Goal: Task Accomplishment & Management: Manage account settings

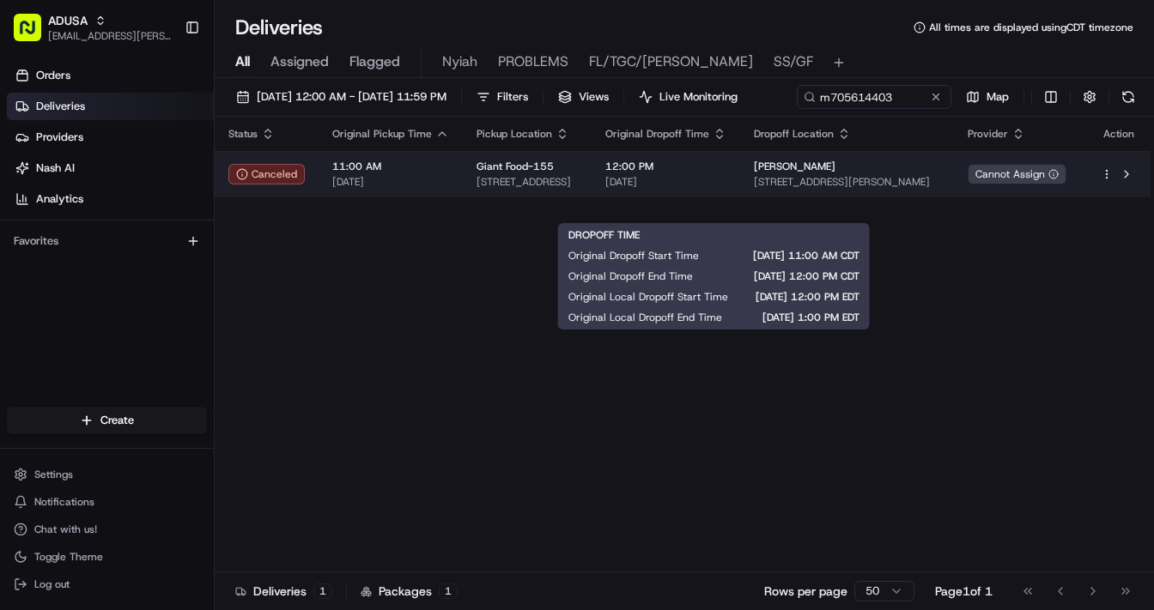
type input "m705614403"
click at [726, 189] on span "[DATE]" at bounding box center [665, 182] width 121 height 14
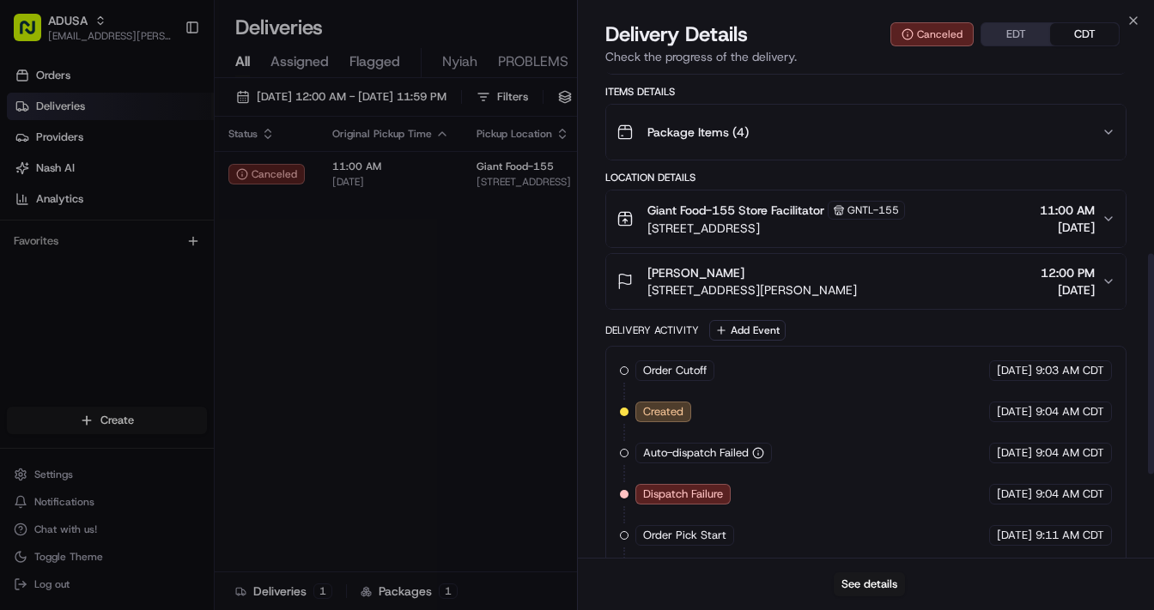
scroll to position [412, 0]
click at [862, 578] on button "See details" at bounding box center [869, 585] width 71 height 24
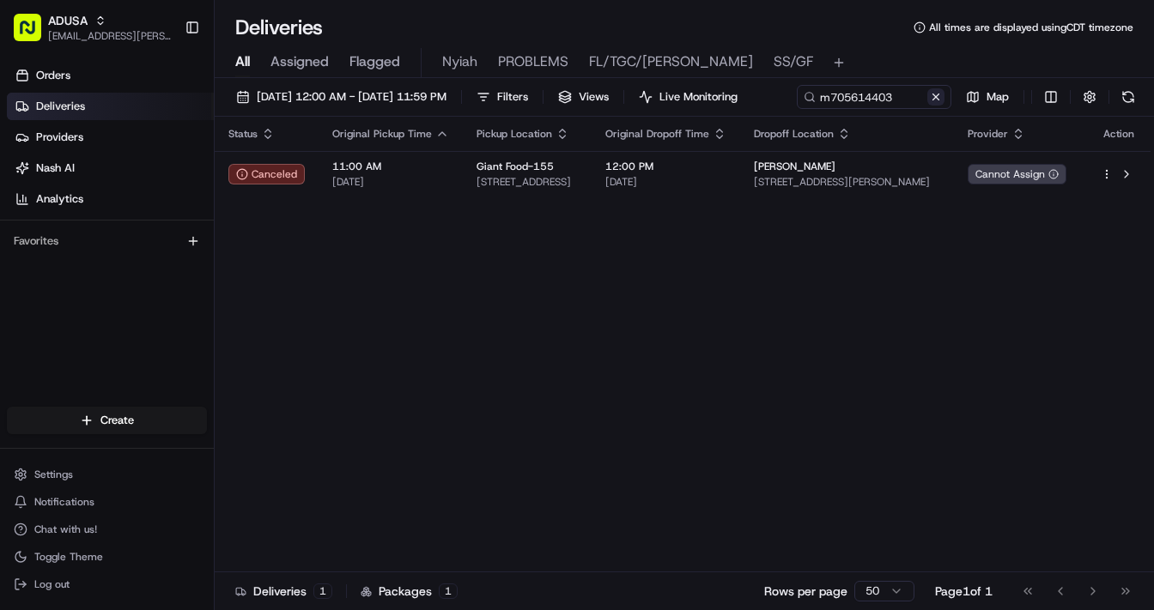
click at [927, 106] on button at bounding box center [935, 96] width 17 height 17
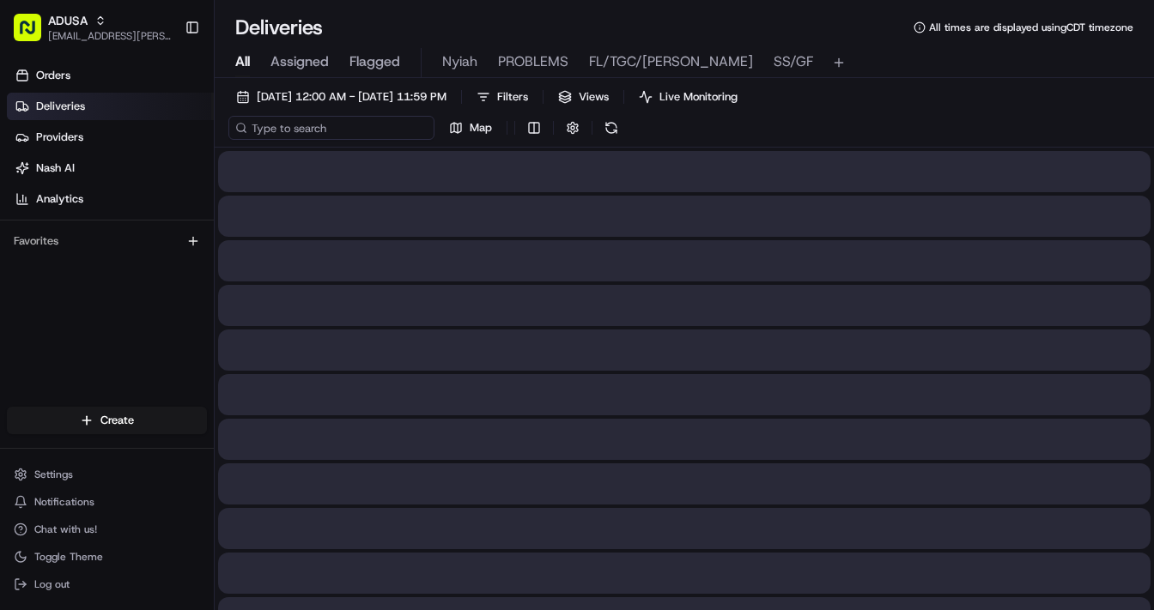
click at [307, 131] on input at bounding box center [331, 128] width 206 height 24
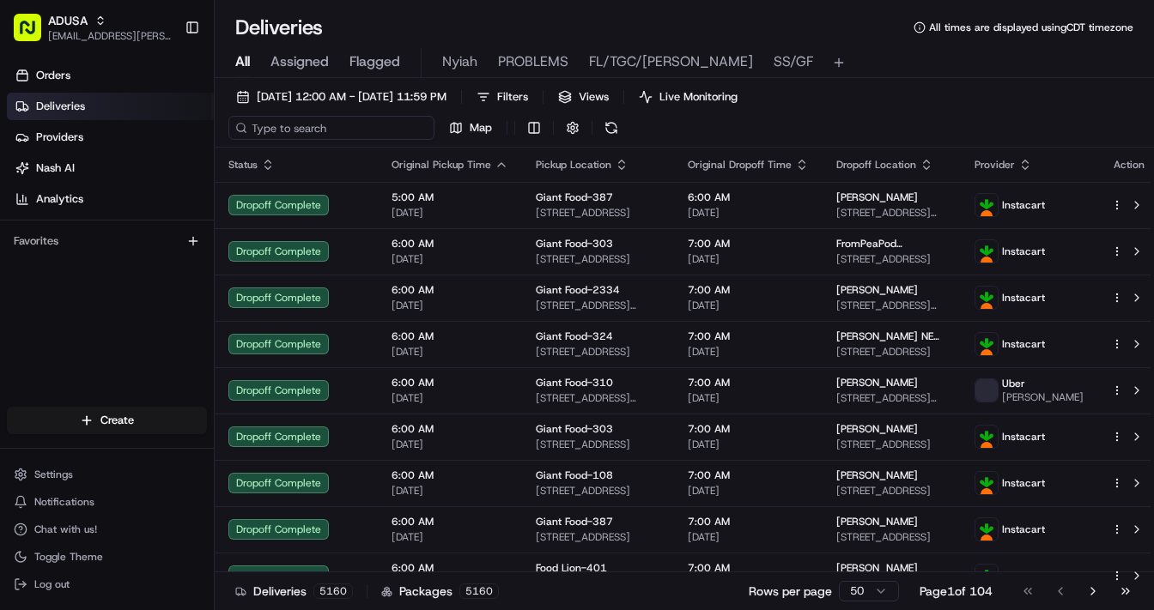
paste input "m699804518"
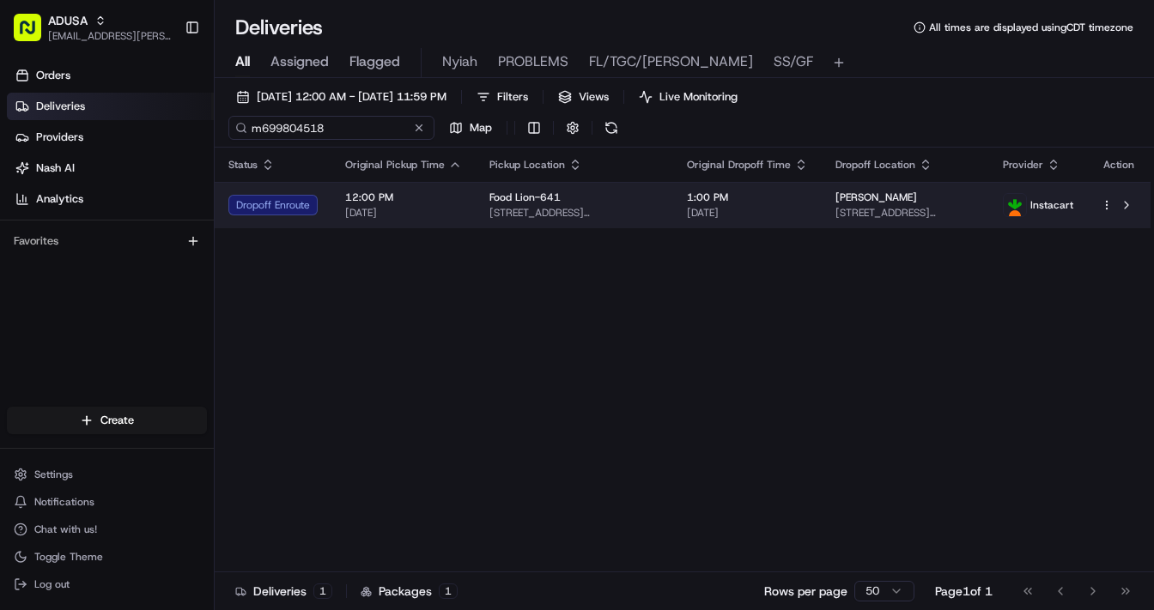
type input "m699804518"
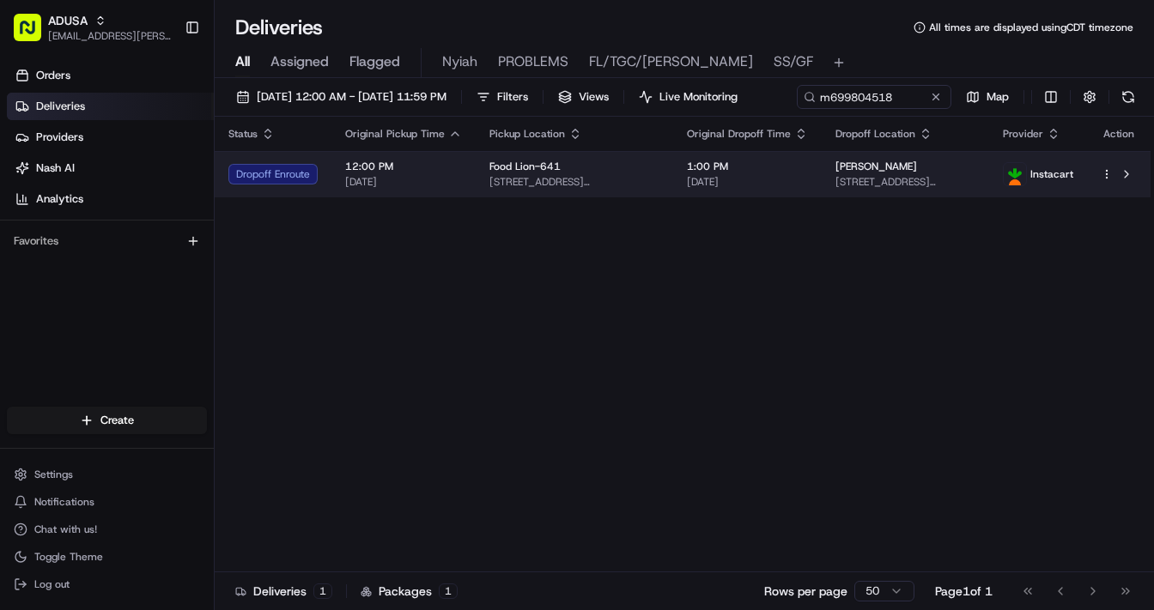
click at [962, 173] on div "[PERSON_NAME]" at bounding box center [905, 167] width 140 height 14
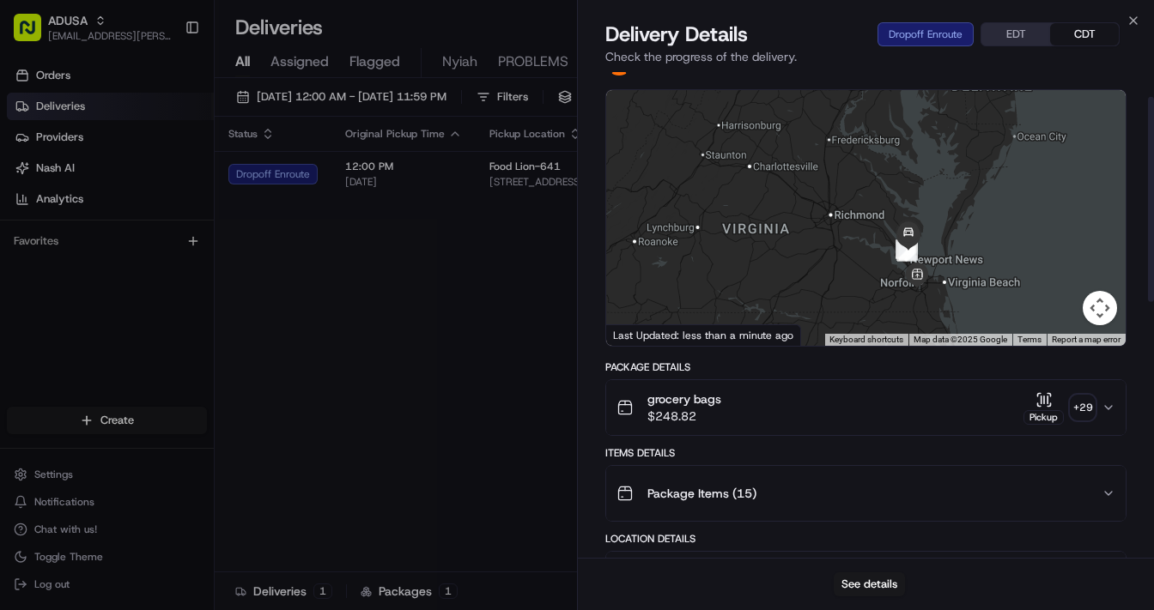
scroll to position [69, 0]
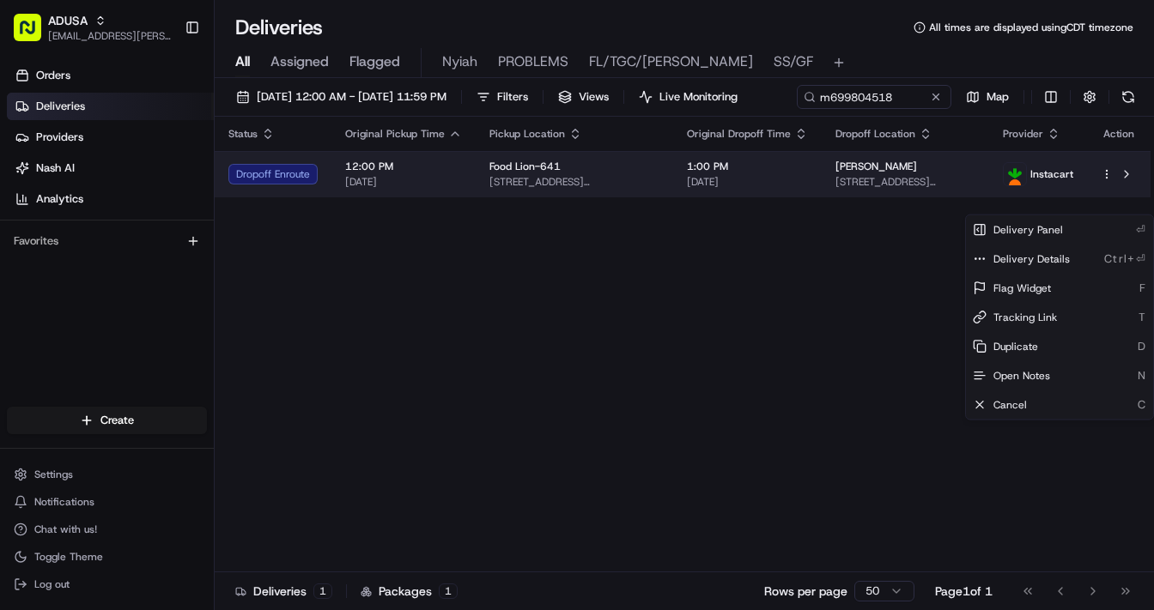
click at [1108, 206] on html "ADUSA lanyia.patton@adusa.com Toggle Sidebar Orders Deliveries Providers Nash A…" at bounding box center [577, 305] width 1154 height 610
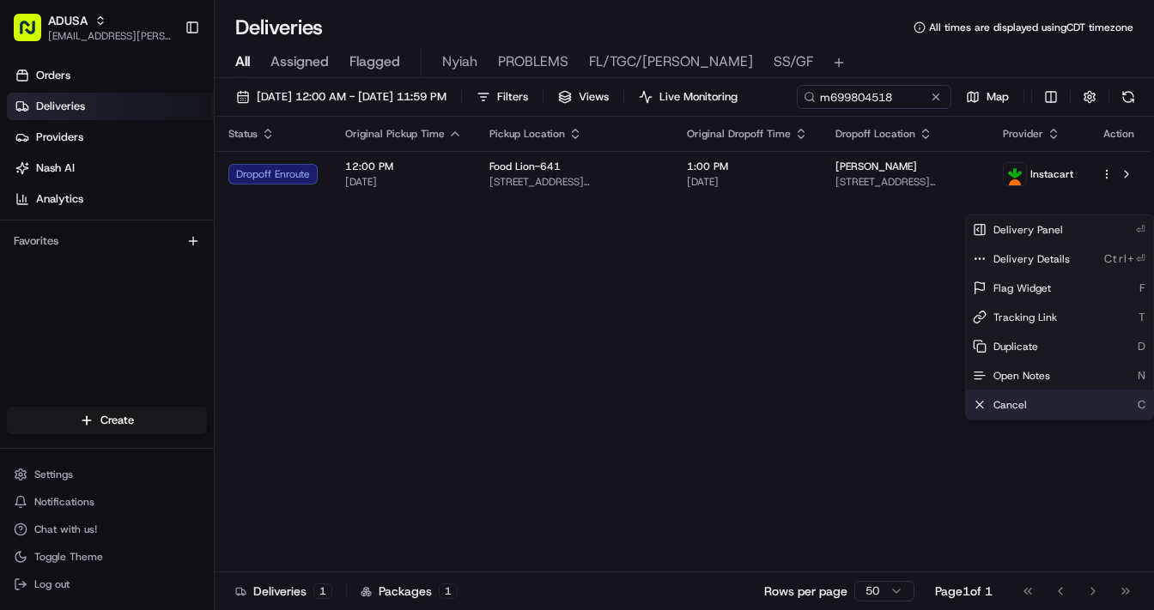
click at [1011, 405] on span "Cancel" at bounding box center [1009, 405] width 33 height 14
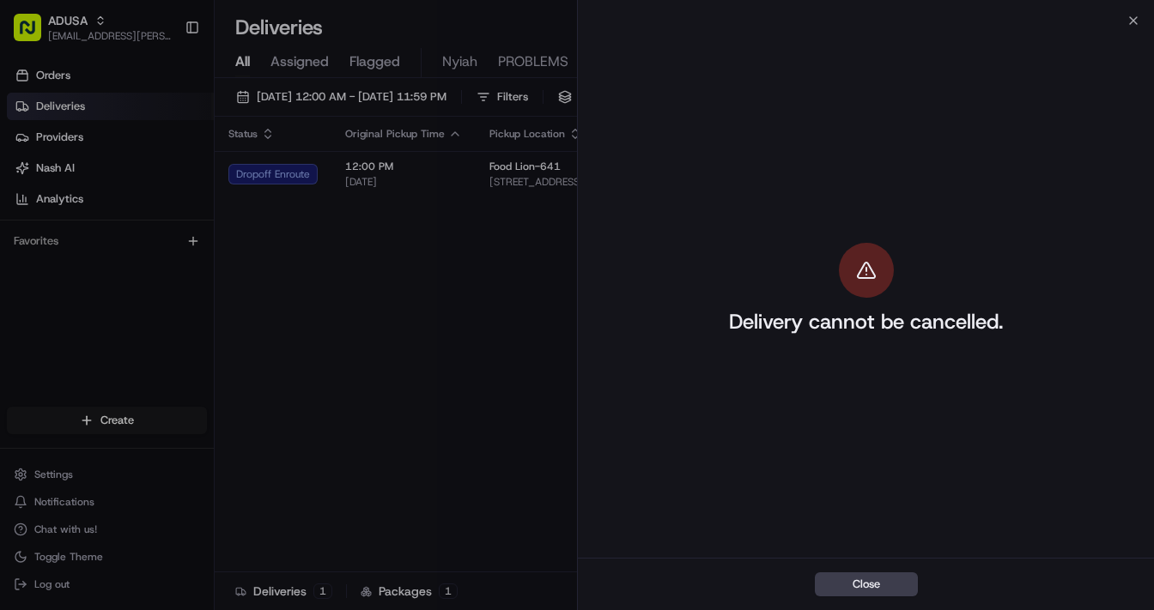
click at [1139, 21] on div "Delivery cannot be cancelled." at bounding box center [866, 289] width 576 height 537
click at [1133, 15] on icon "button" at bounding box center [1133, 21] width 14 height 14
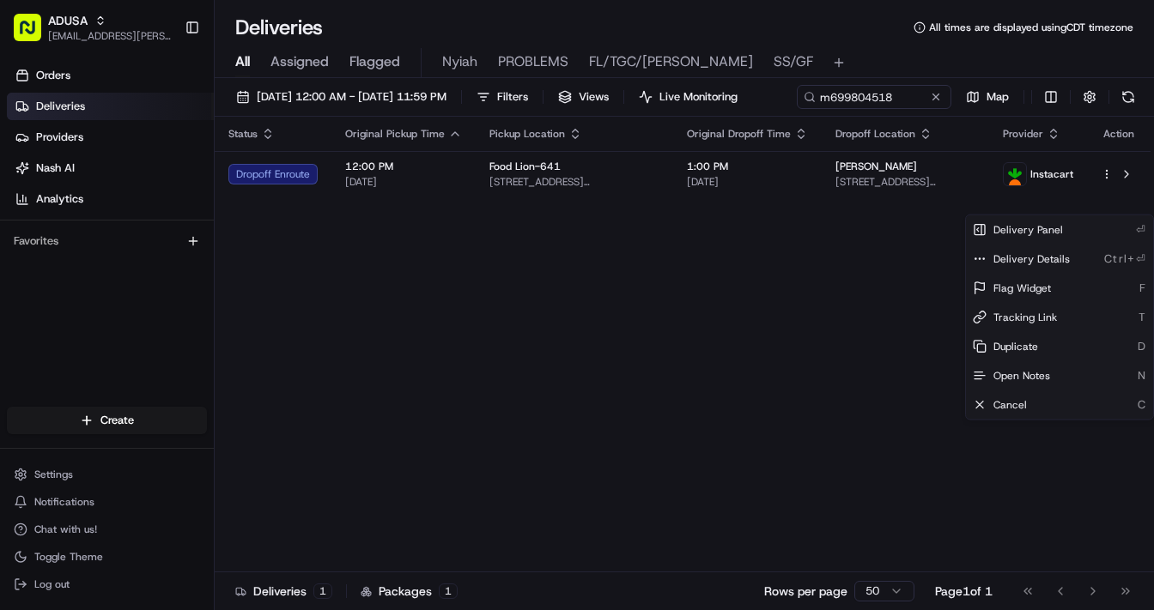
click at [671, 412] on div "Status Original Pickup Time Pickup Location Original Dropoff Time Dropoff Locat…" at bounding box center [683, 345] width 936 height 456
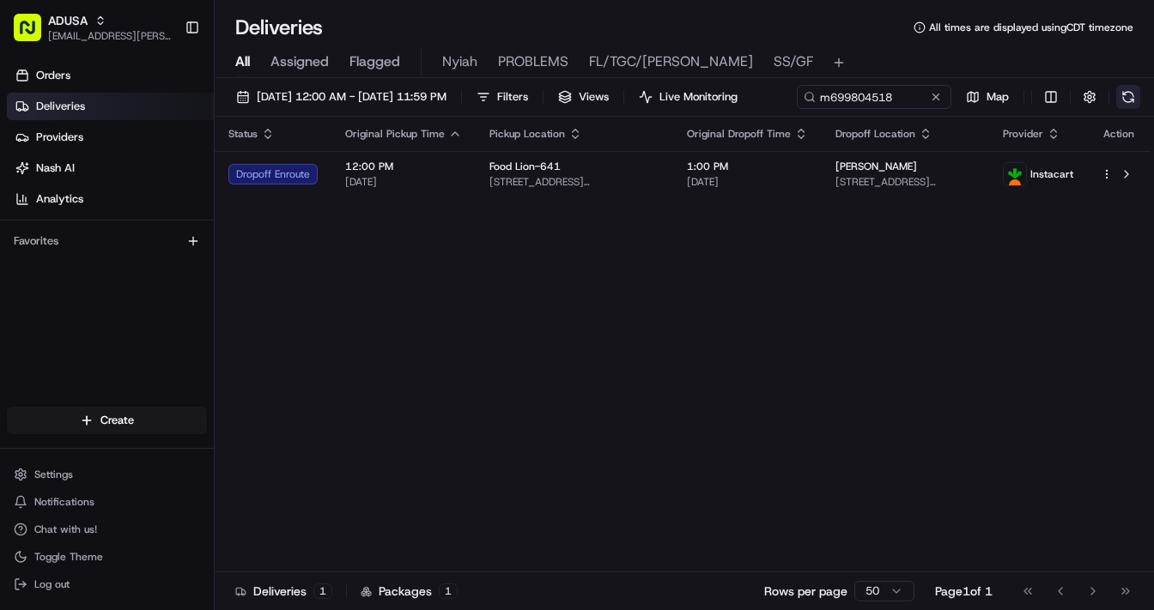
click at [1116, 109] on button at bounding box center [1128, 97] width 24 height 24
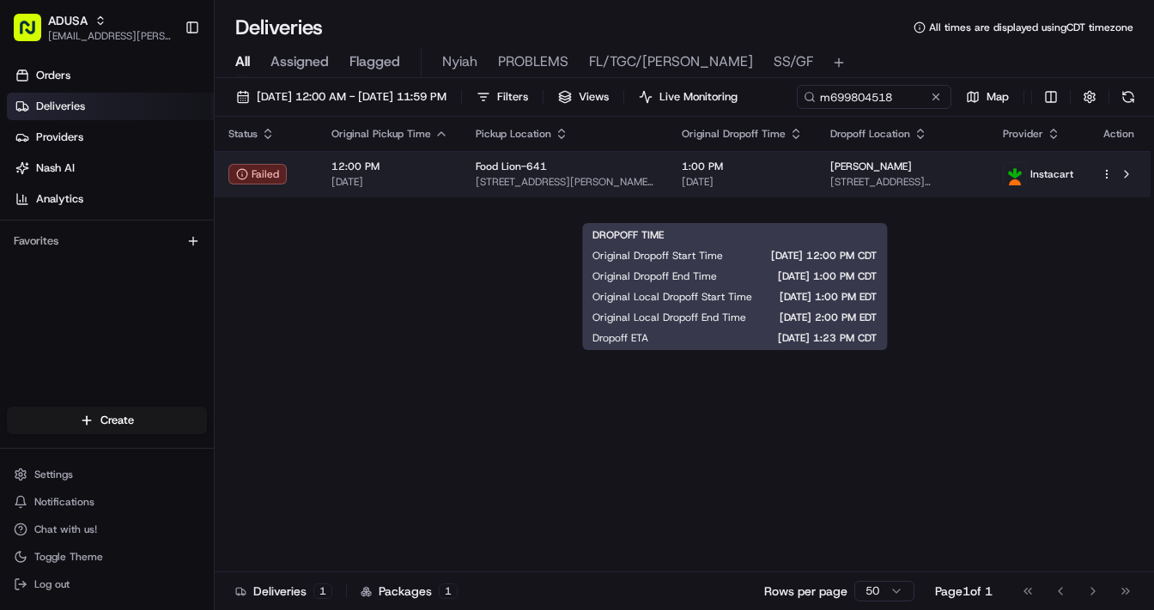
click at [775, 189] on span "[DATE]" at bounding box center [742, 182] width 121 height 14
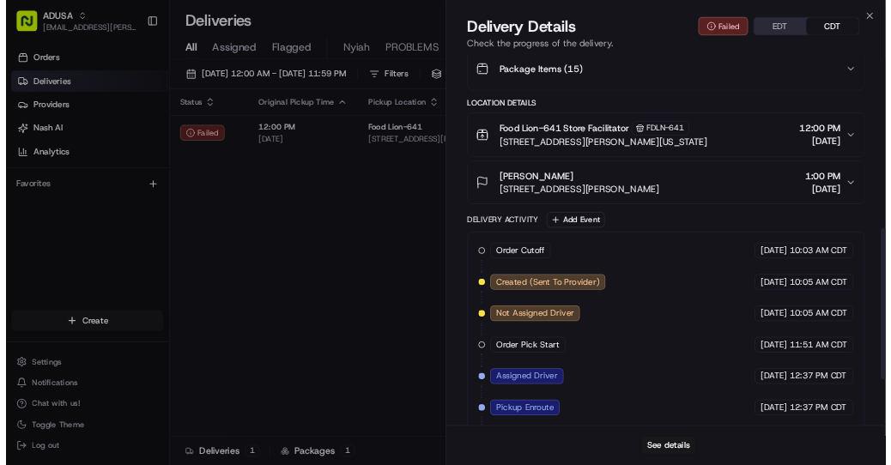
scroll to position [706, 0]
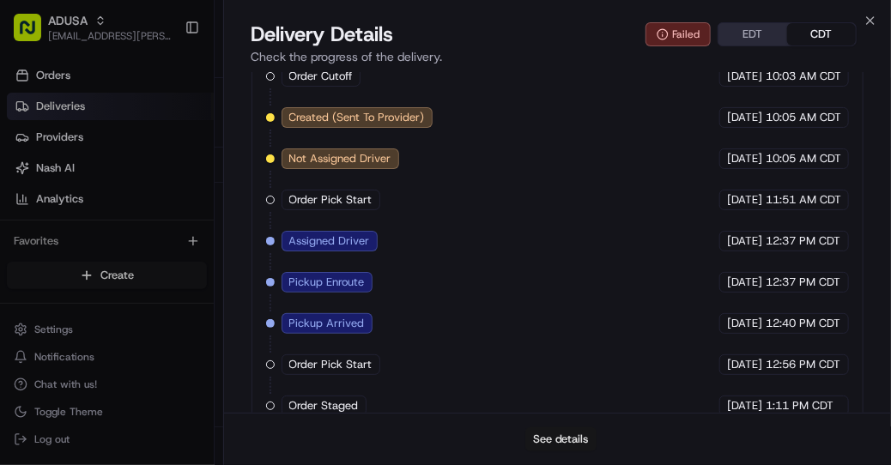
click at [562, 441] on button "See details" at bounding box center [560, 440] width 71 height 24
click at [871, 20] on icon "button" at bounding box center [870, 20] width 7 height 7
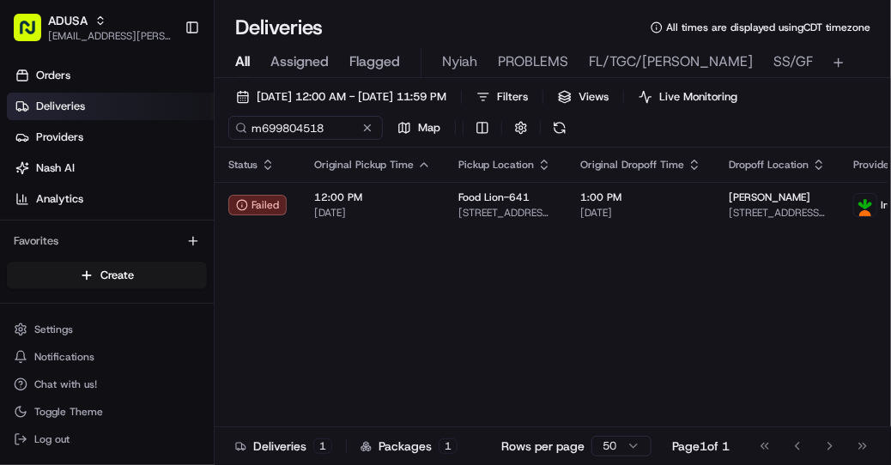
click at [367, 131] on button at bounding box center [367, 127] width 17 height 17
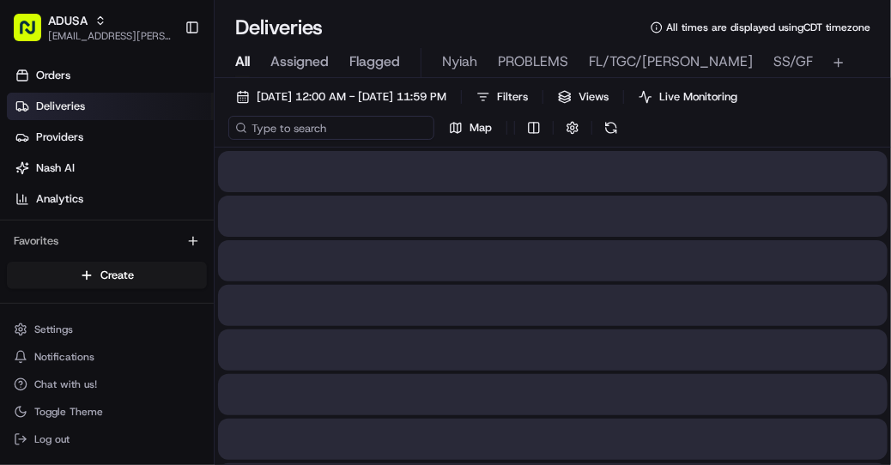
click at [303, 131] on input at bounding box center [331, 128] width 206 height 24
paste input "m696091315"
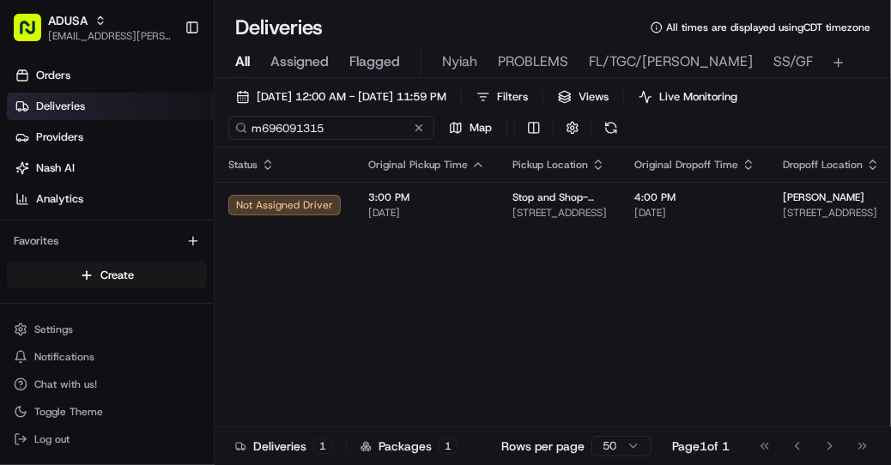
type input "m696091315"
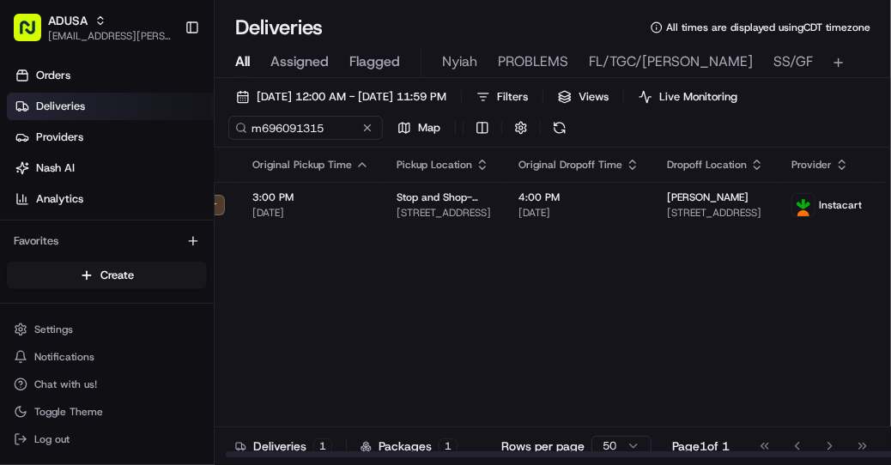
scroll to position [0, 151]
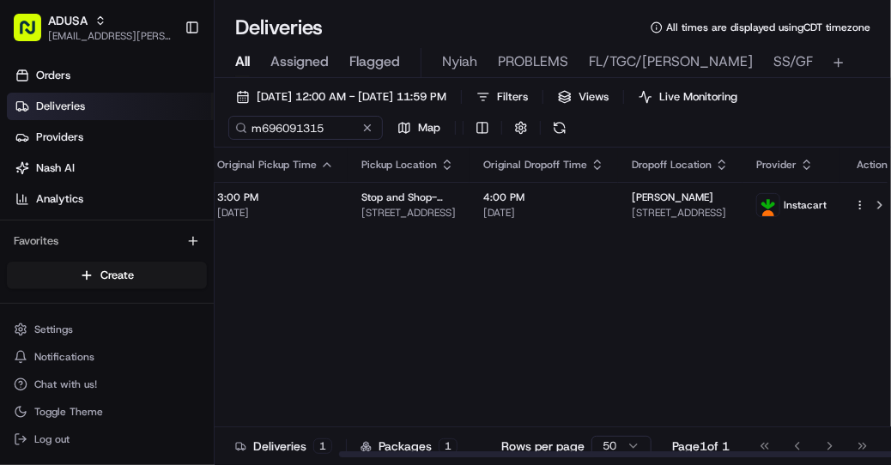
drag, startPoint x: 517, startPoint y: 340, endPoint x: 748, endPoint y: 312, distance: 232.7
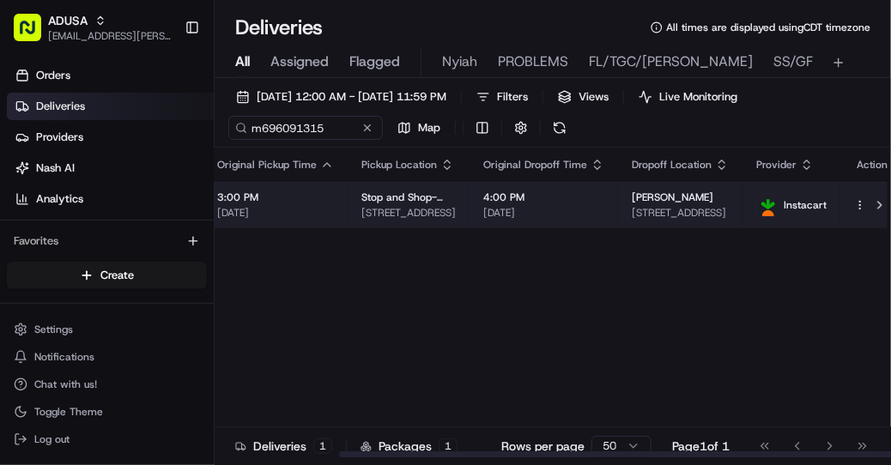
click at [842, 201] on html "ADUSA lanyia.patton@adusa.com Toggle Sidebar Orders Deliveries Providers Nash A…" at bounding box center [445, 232] width 891 height 465
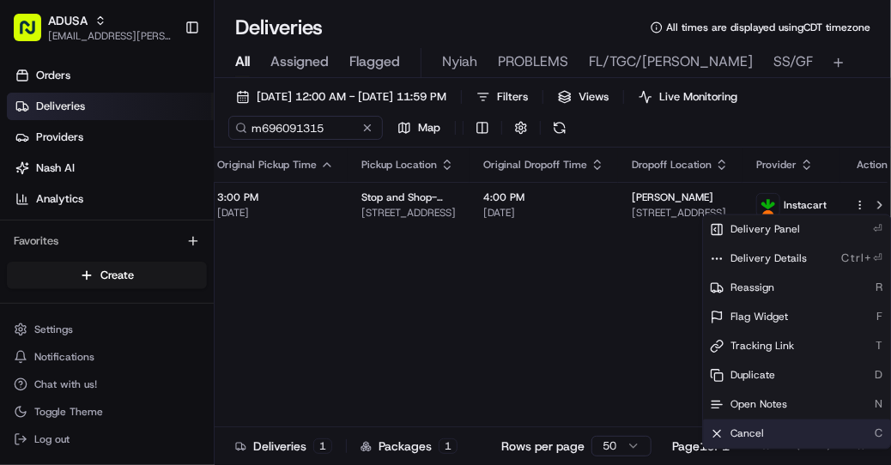
click at [744, 432] on span "Cancel" at bounding box center [747, 435] width 33 height 14
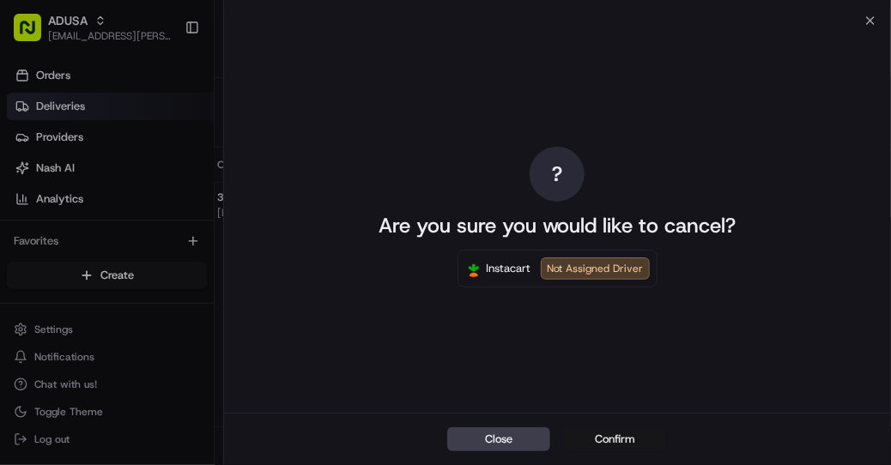
click at [607, 436] on button "Confirm" at bounding box center [615, 440] width 103 height 24
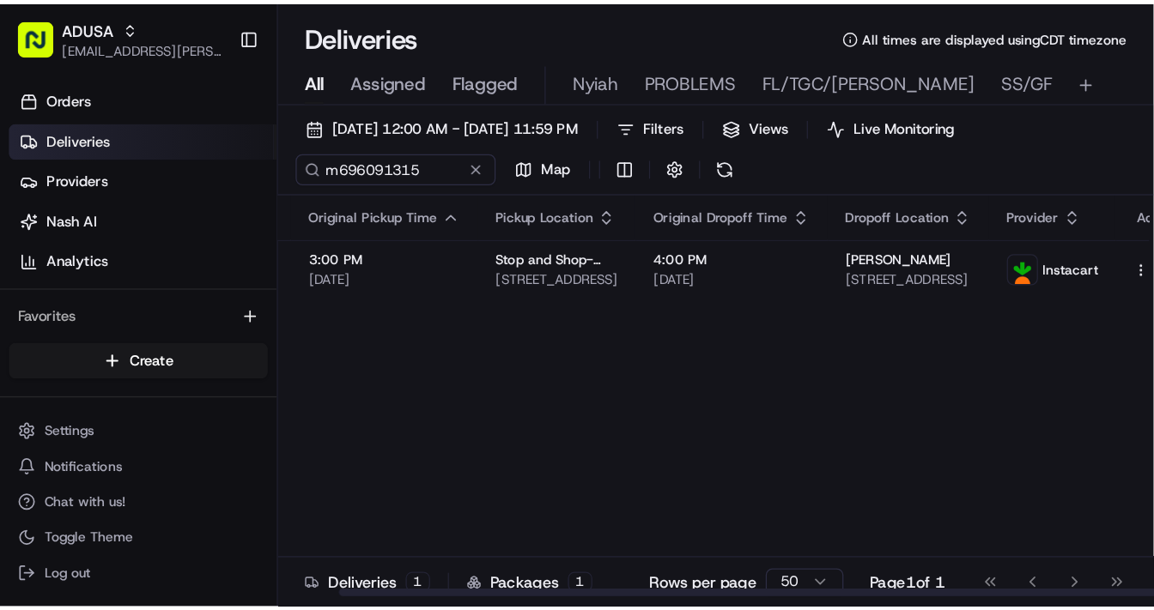
scroll to position [0, 117]
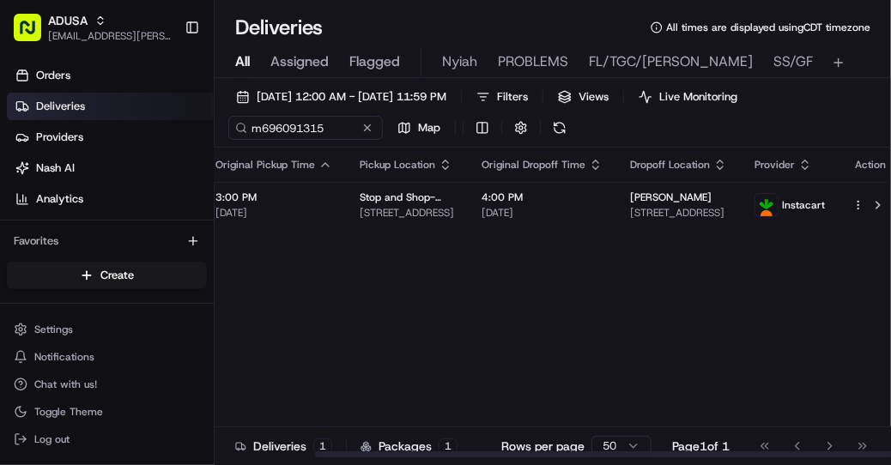
drag, startPoint x: 628, startPoint y: 353, endPoint x: 767, endPoint y: 349, distance: 139.2
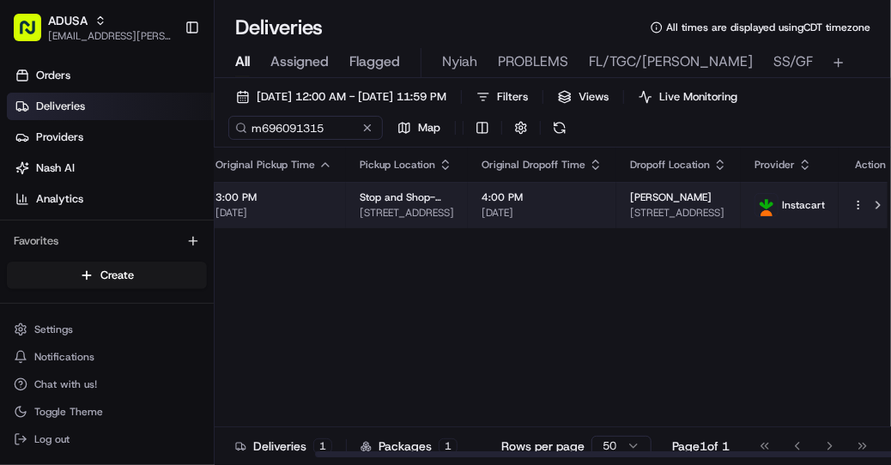
click at [846, 204] on html "ADUSA lanyia.patton@adusa.com Toggle Sidebar Orders Deliveries Providers Nash A…" at bounding box center [445, 232] width 891 height 465
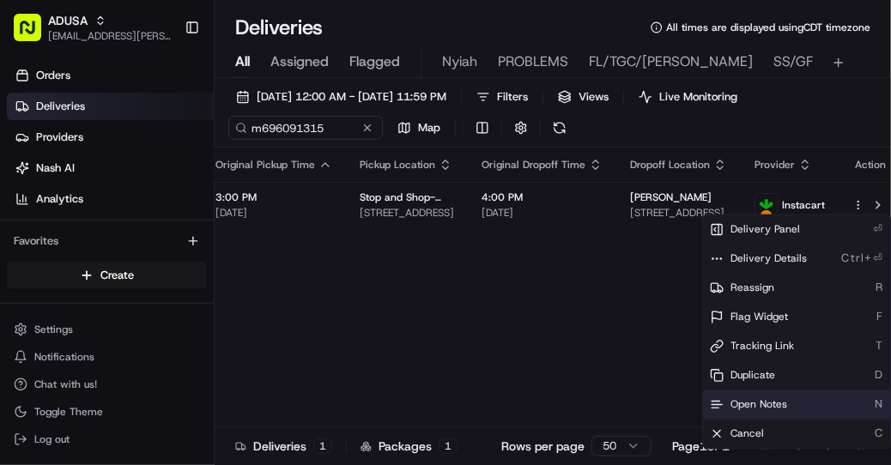
click at [748, 402] on span "Open Notes" at bounding box center [759, 405] width 57 height 14
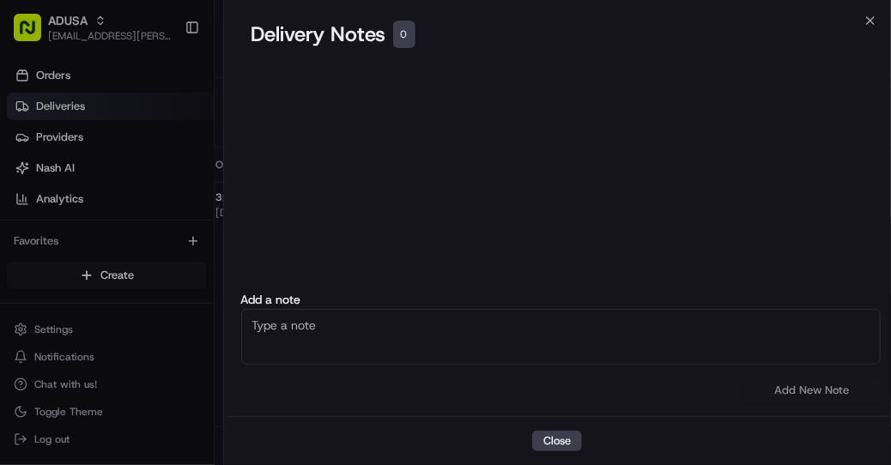
click at [326, 340] on textarea at bounding box center [561, 337] width 640 height 56
type textarea "cc cancel fraud"
click at [797, 392] on button "Add New Note" at bounding box center [812, 391] width 137 height 24
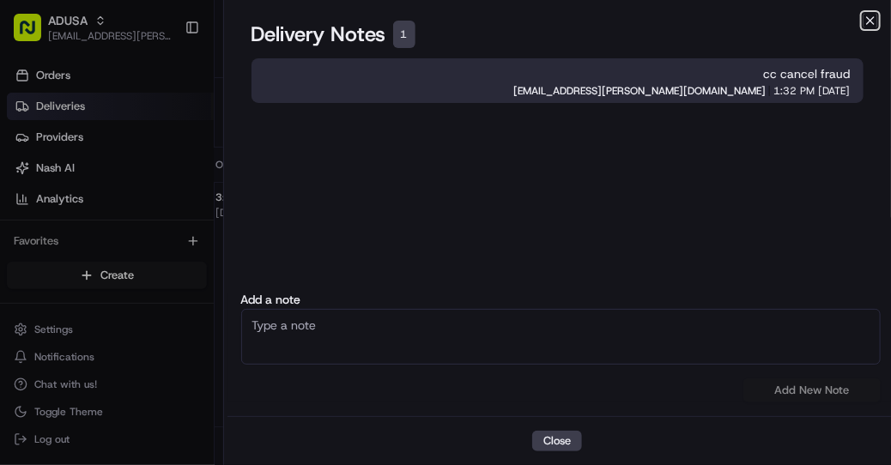
click at [869, 17] on icon "button" at bounding box center [870, 20] width 7 height 7
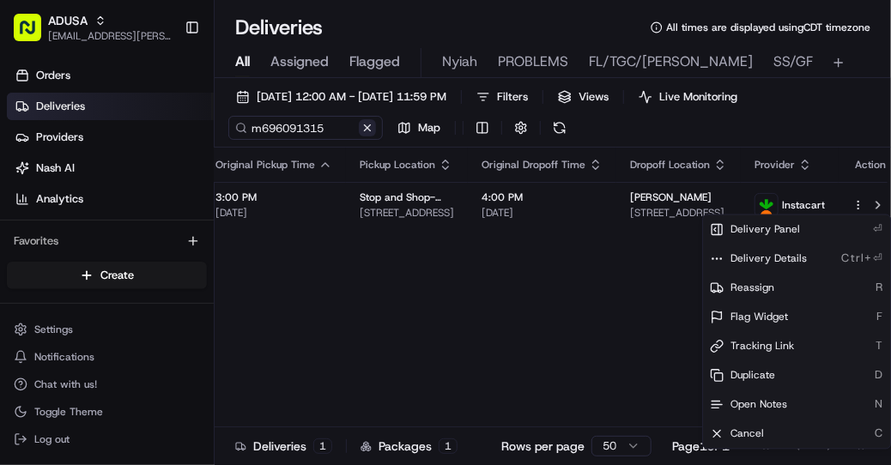
click at [366, 126] on button at bounding box center [367, 127] width 17 height 17
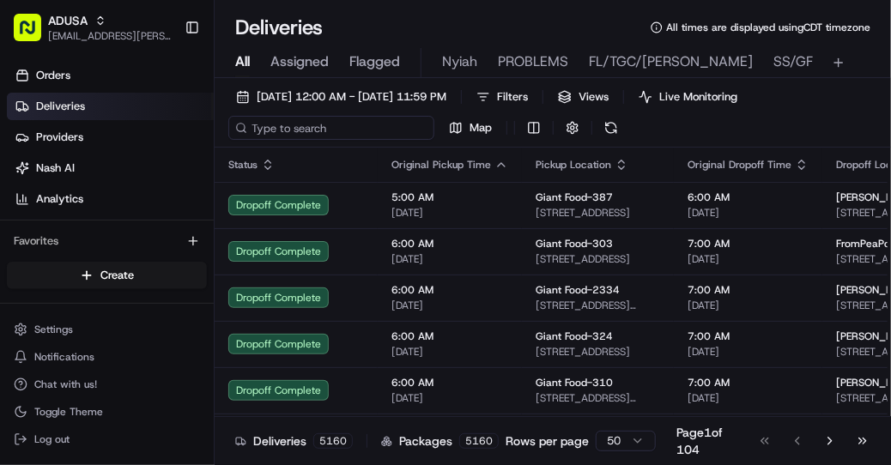
click at [336, 132] on input at bounding box center [331, 128] width 206 height 24
paste input "m704293667"
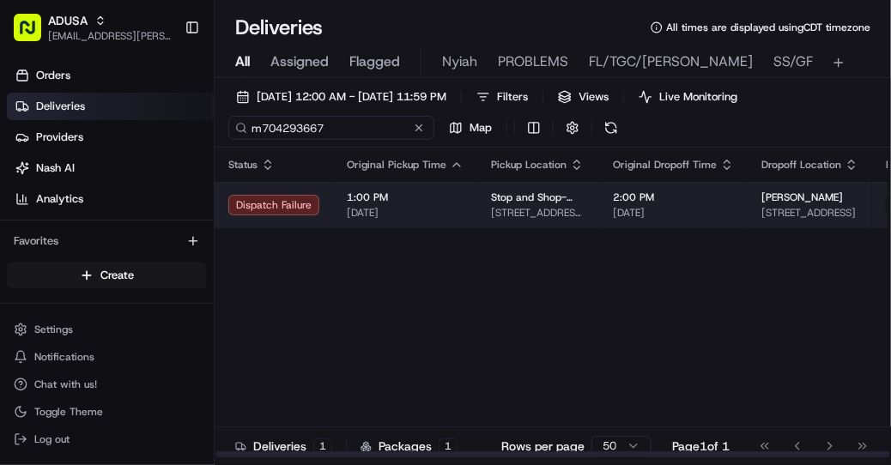
type input "m704293667"
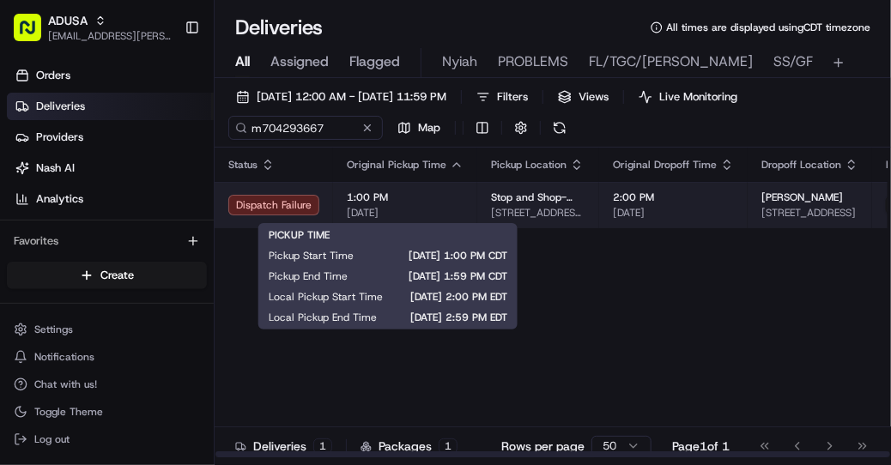
click at [409, 202] on span "1:00 PM" at bounding box center [405, 198] width 117 height 14
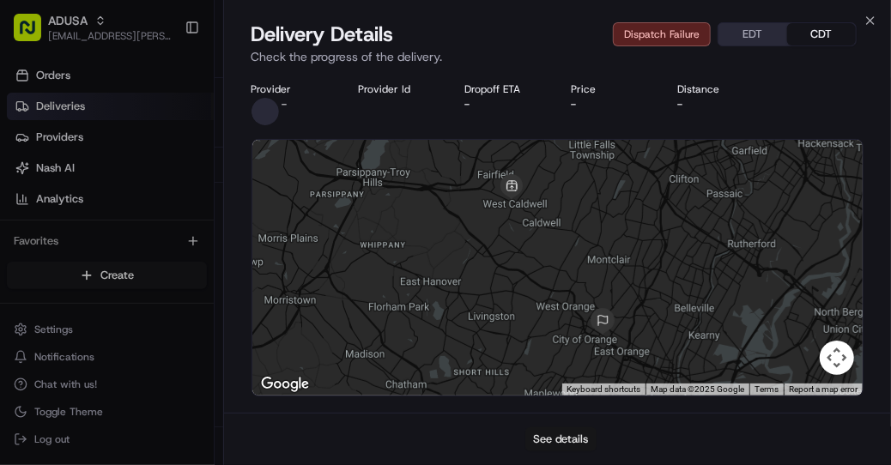
click at [568, 436] on button "See details" at bounding box center [560, 440] width 71 height 24
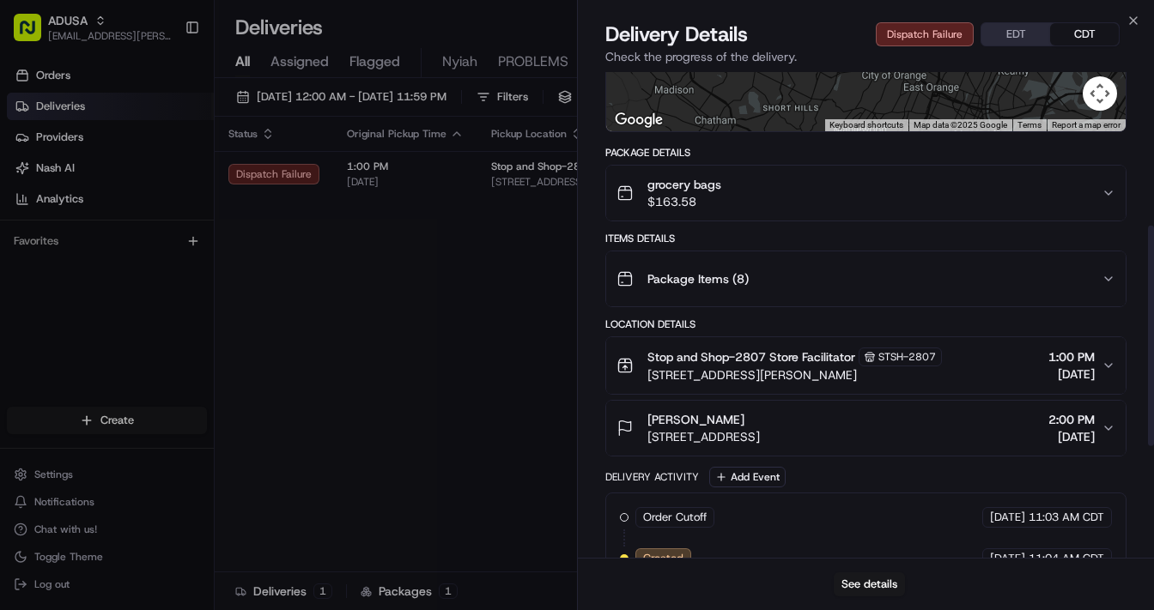
scroll to position [240, 0]
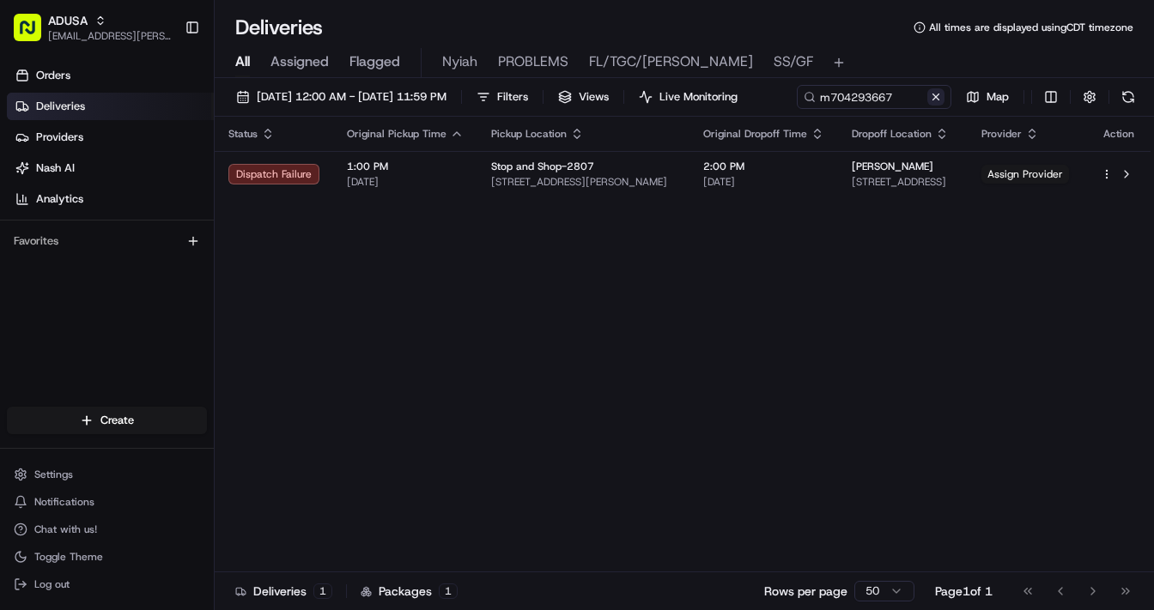
click at [927, 106] on button at bounding box center [935, 96] width 17 height 17
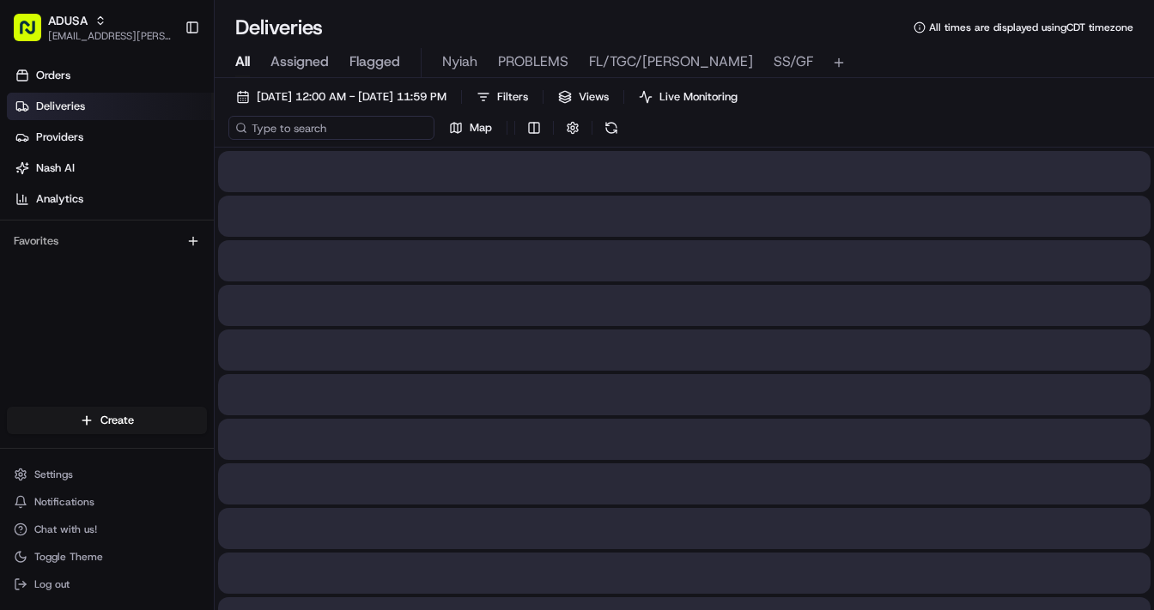
click at [343, 130] on input at bounding box center [331, 128] width 206 height 24
paste input "m709921365"
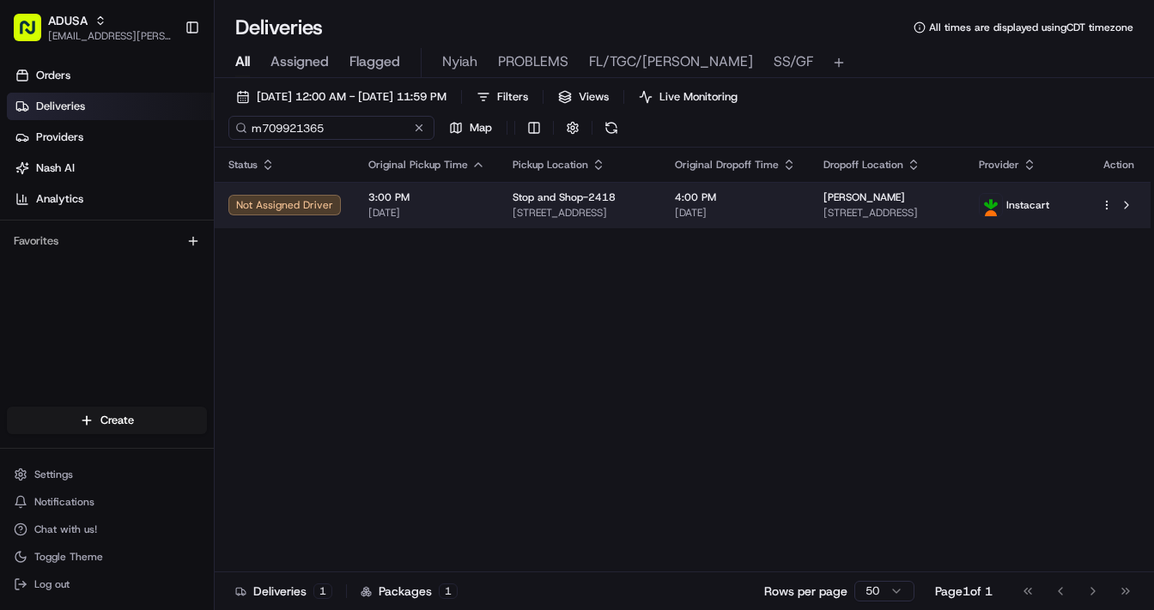
type input "m709921365"
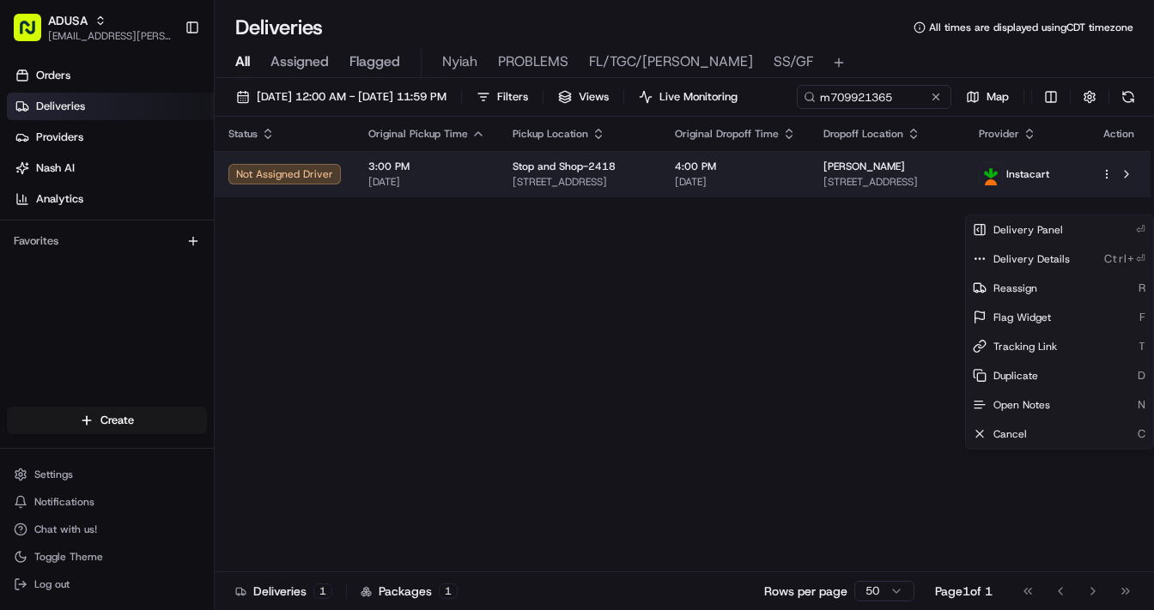
click at [1106, 207] on html "ADUSA lanyia.patton@adusa.com Toggle Sidebar Orders Deliveries Providers Nash A…" at bounding box center [577, 305] width 1154 height 610
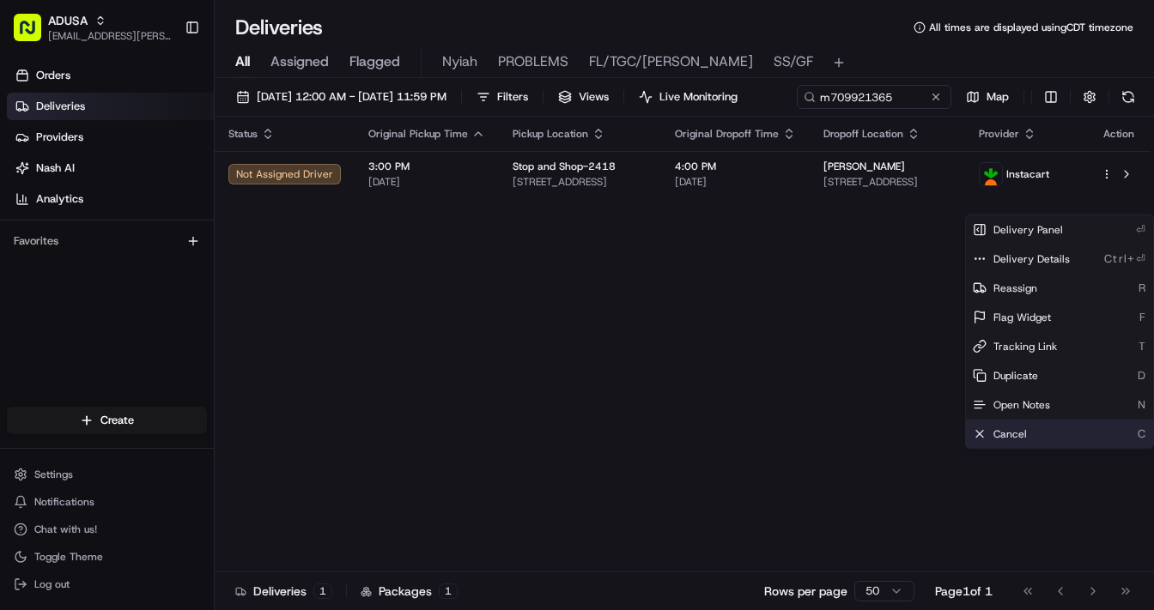
click at [1017, 431] on span "Cancel" at bounding box center [1009, 435] width 33 height 14
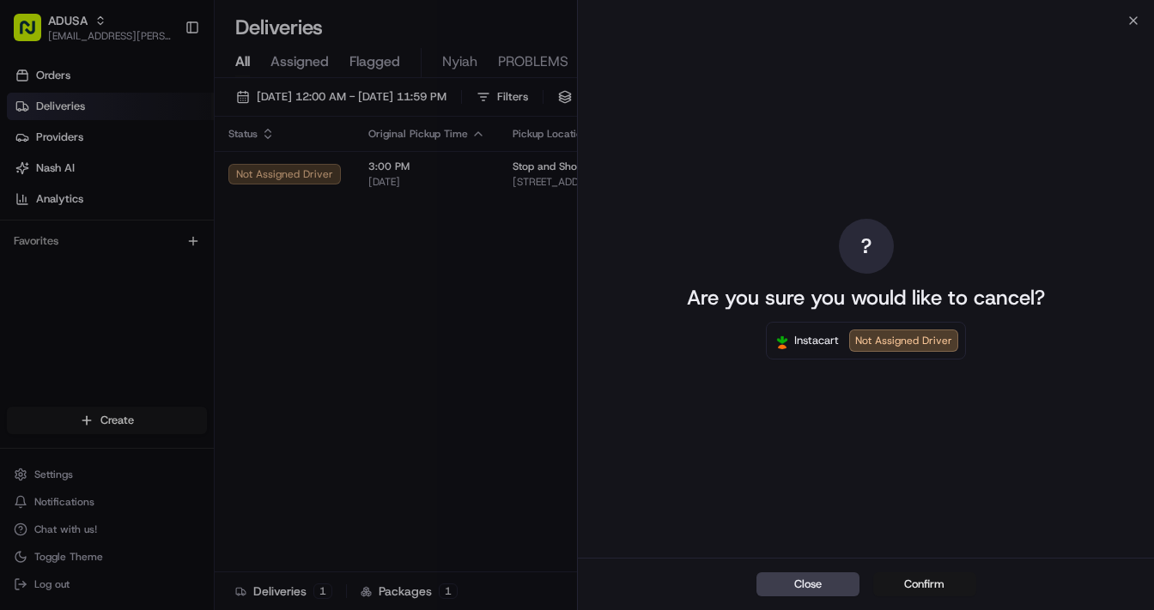
click at [920, 587] on button "Confirm" at bounding box center [924, 585] width 103 height 24
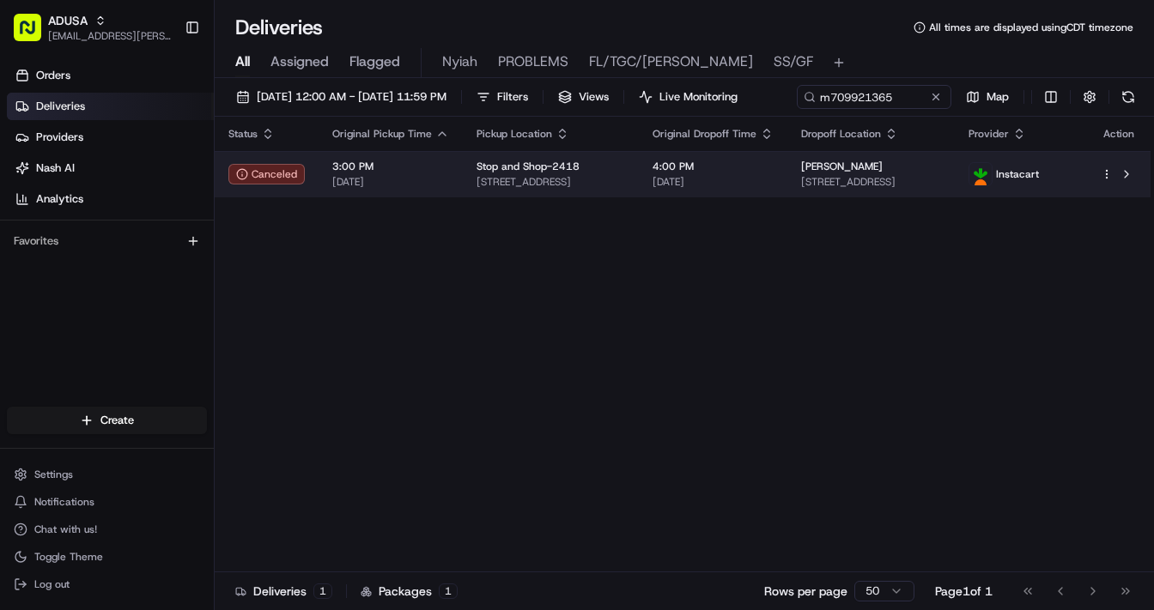
click at [1109, 209] on html "ADUSA lanyia.patton@adusa.com Toggle Sidebar Orders Deliveries Providers Nash A…" at bounding box center [577, 305] width 1154 height 610
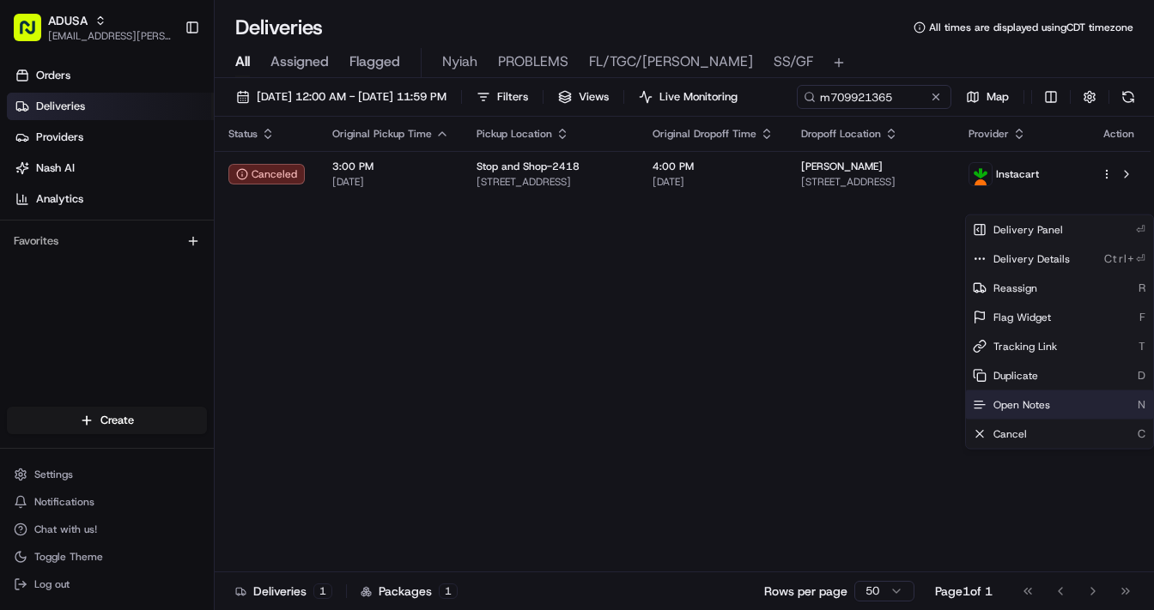
click at [1040, 398] on span "Open Notes" at bounding box center [1021, 405] width 57 height 14
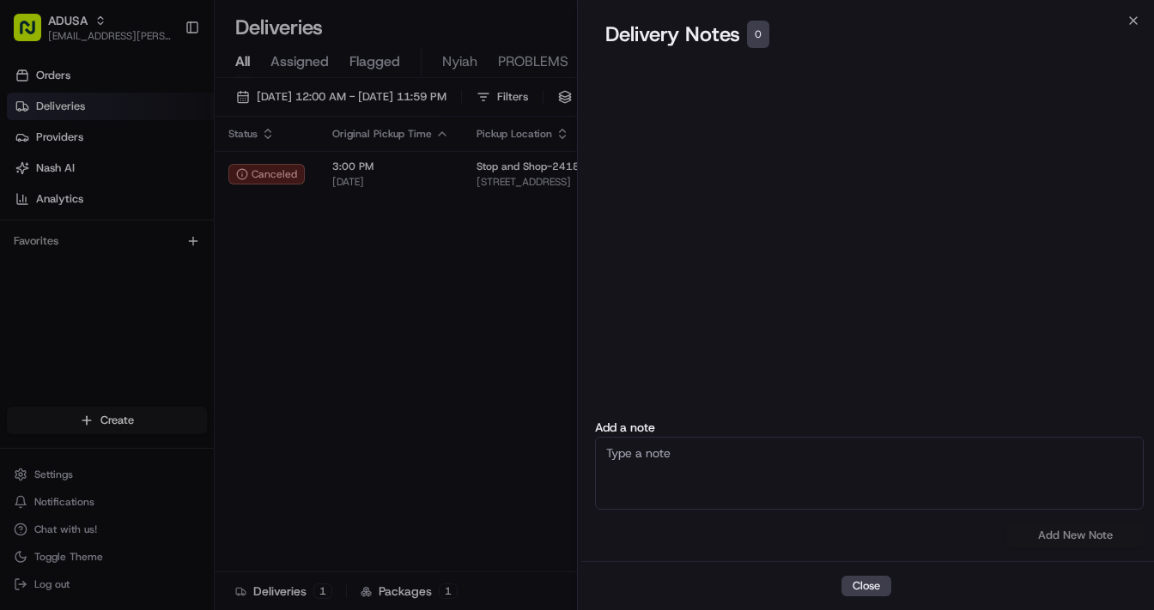
click at [834, 491] on textarea at bounding box center [869, 473] width 549 height 73
type textarea "cc cancel fraud"
click at [1061, 535] on button "Add New Note" at bounding box center [1074, 536] width 137 height 24
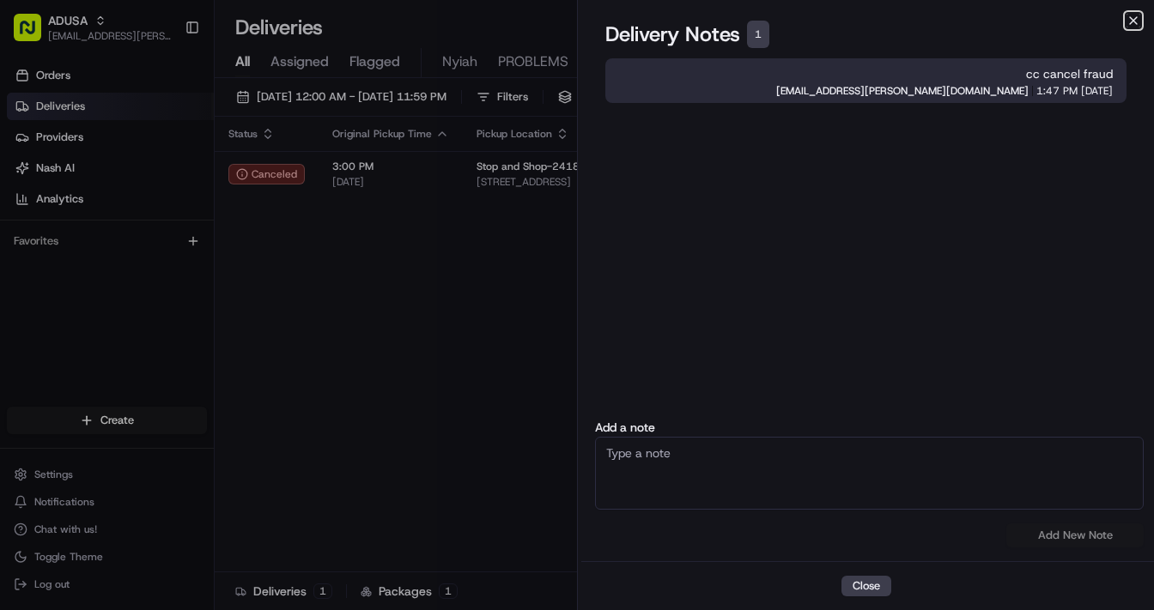
click at [1137, 22] on icon "button" at bounding box center [1133, 21] width 14 height 14
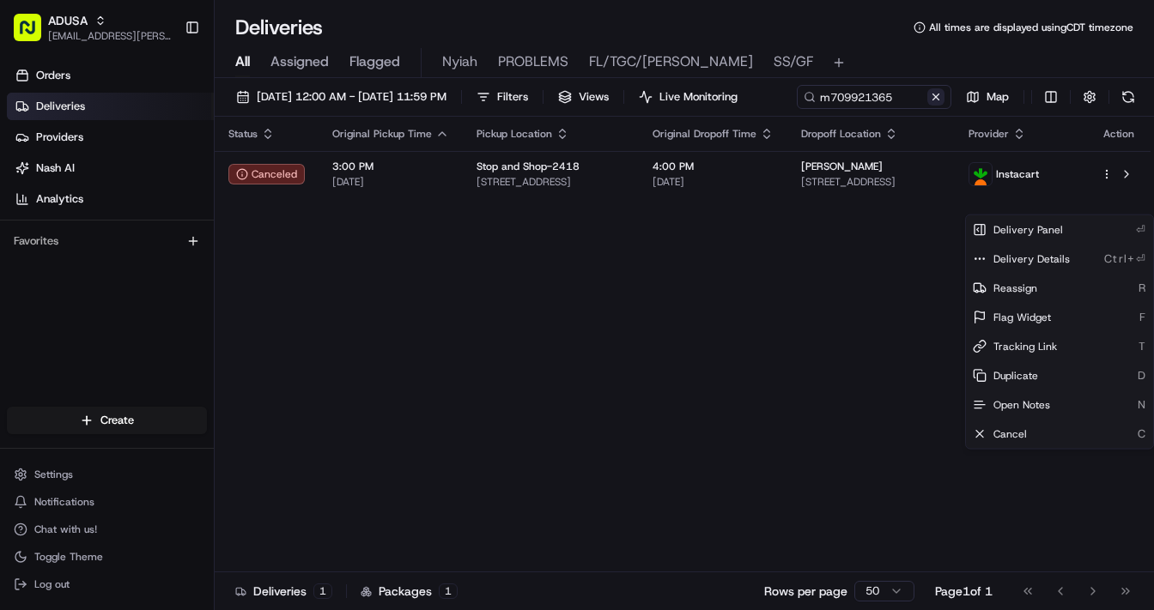
click at [927, 106] on button at bounding box center [935, 96] width 17 height 17
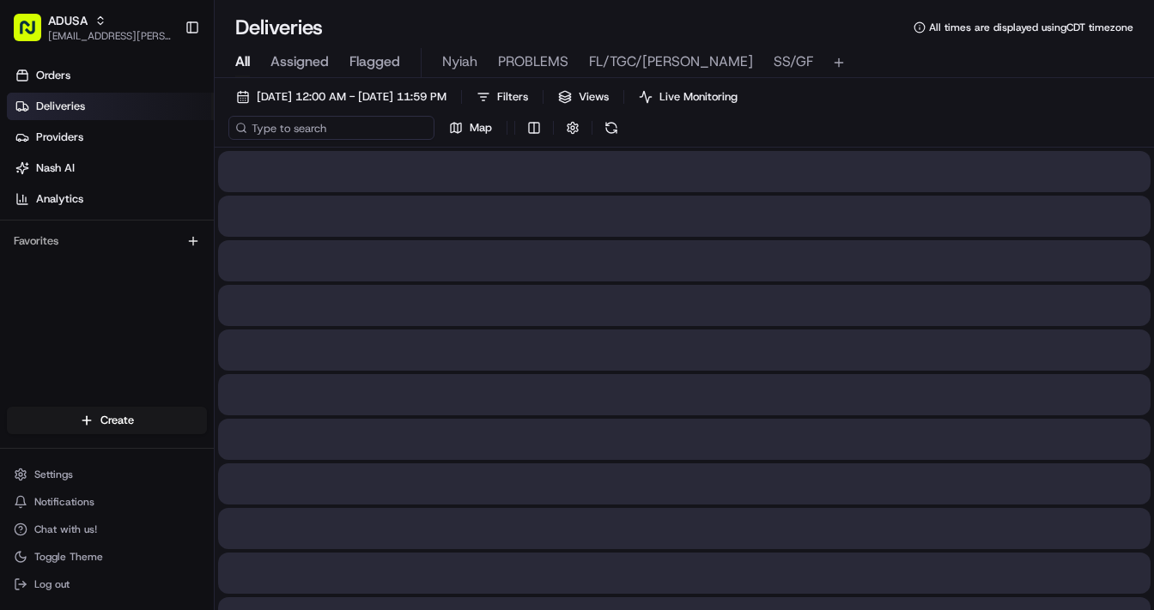
click at [312, 135] on input at bounding box center [331, 128] width 206 height 24
paste input "m704293667"
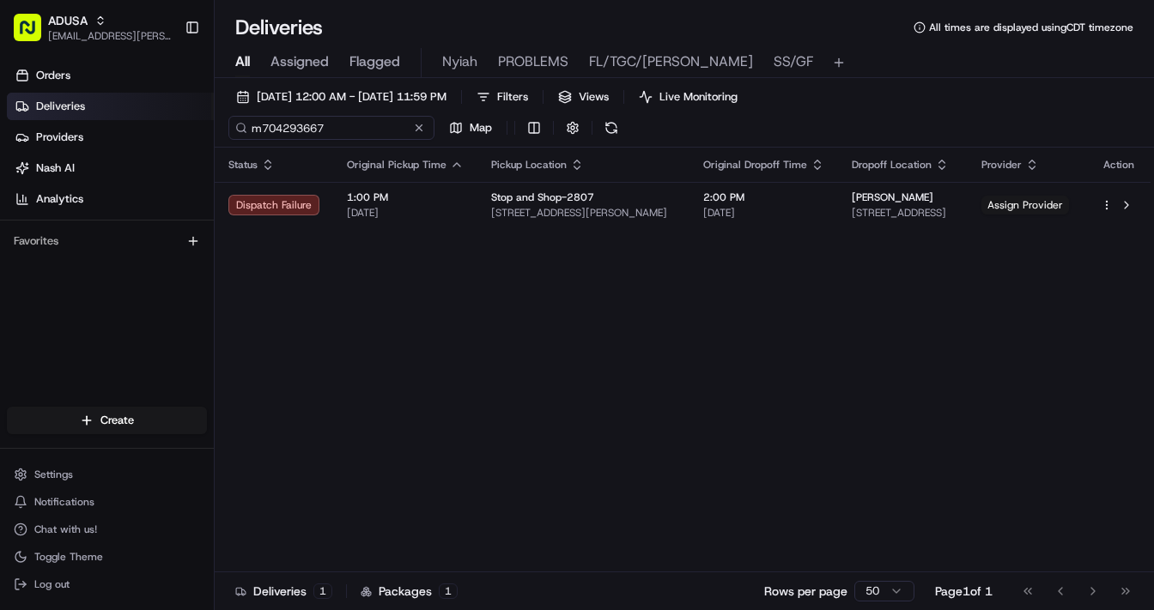
type input "m704293667"
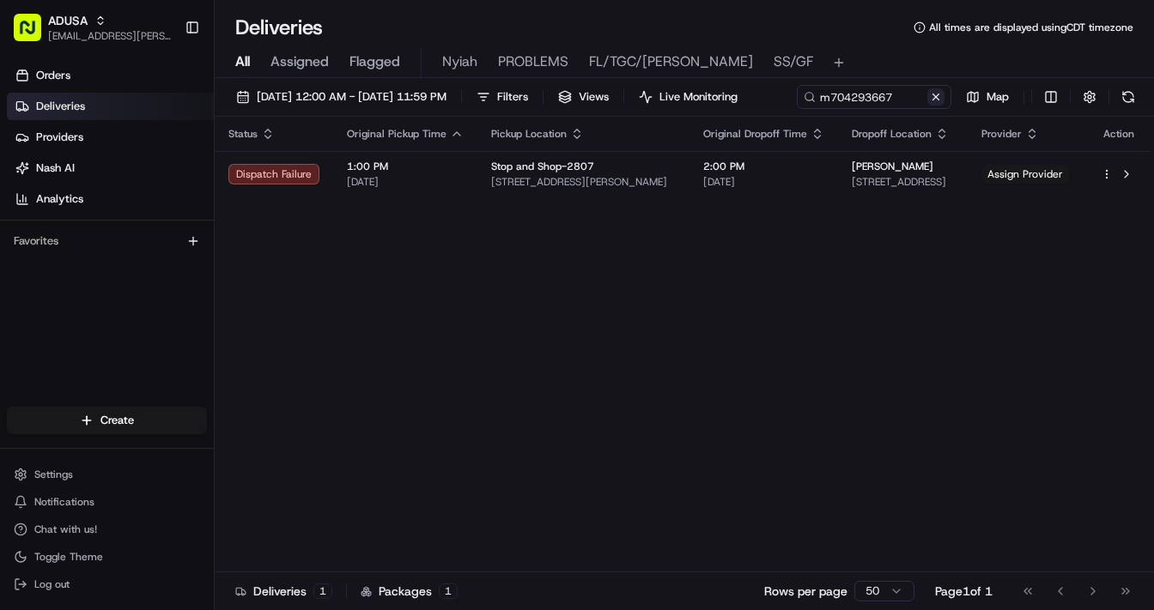
click at [797, 109] on div "m704293667 Map" at bounding box center [968, 97] width 343 height 24
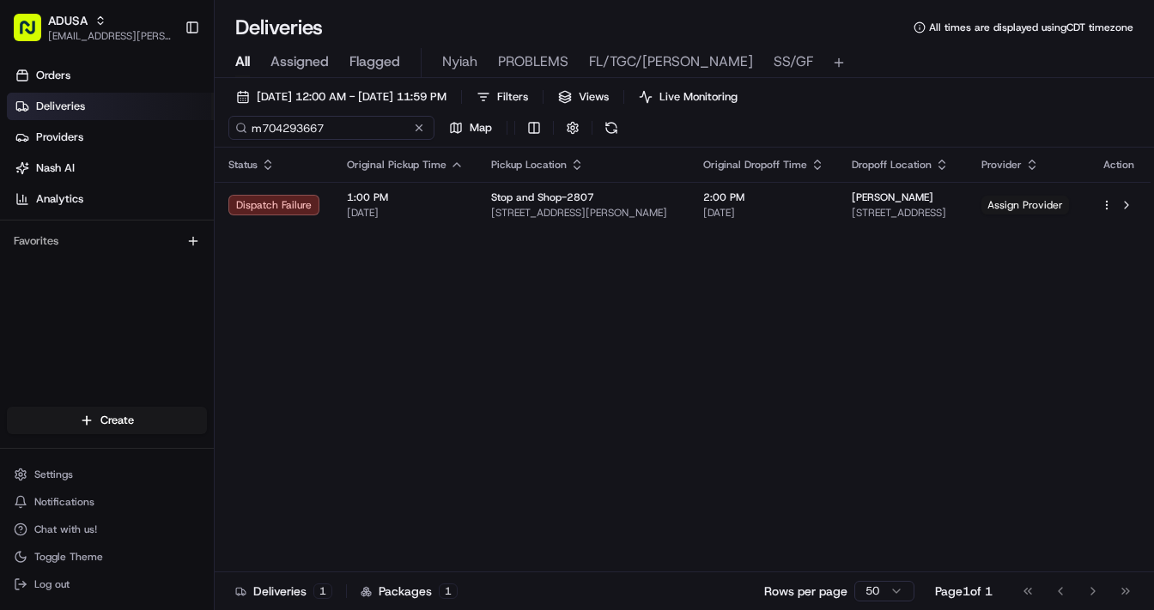
click at [324, 125] on input "m704293667" at bounding box center [331, 128] width 206 height 24
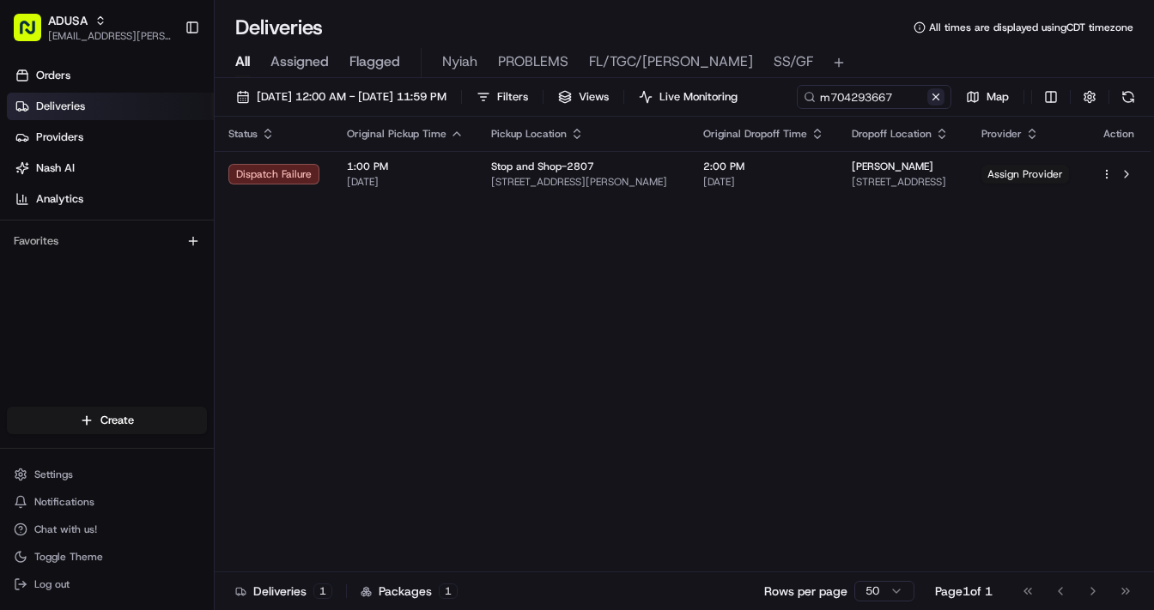
click at [797, 109] on div "m704293667 Map" at bounding box center [968, 97] width 343 height 24
drag, startPoint x: 371, startPoint y: 127, endPoint x: 350, endPoint y: 126, distance: 20.6
click at [927, 106] on button at bounding box center [935, 96] width 17 height 17
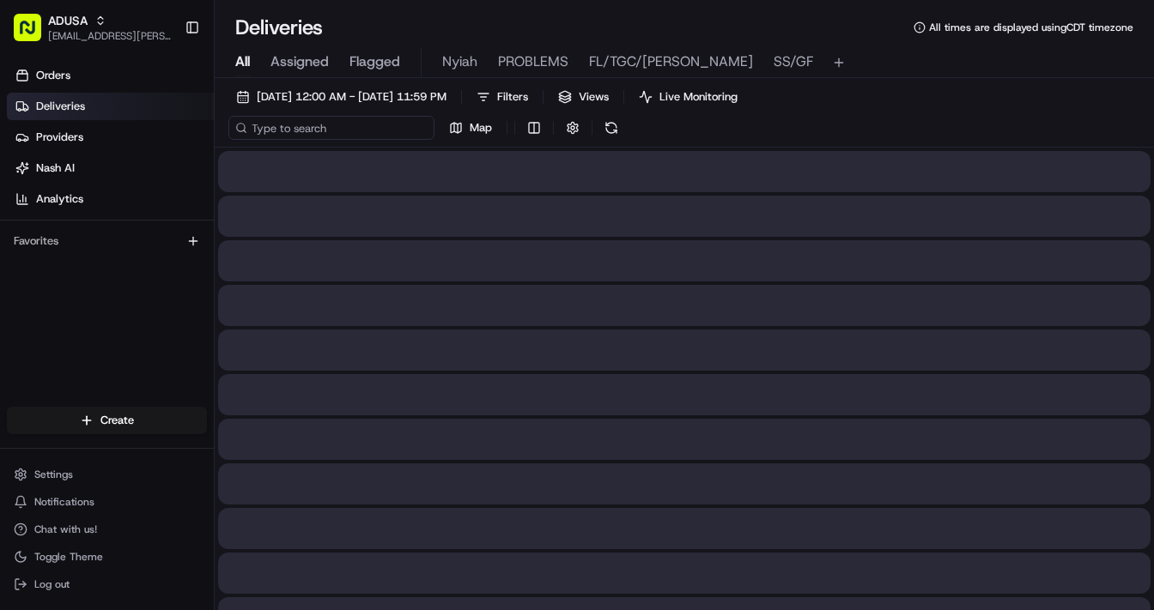
click at [337, 126] on input at bounding box center [331, 128] width 206 height 24
paste input "m709863282"
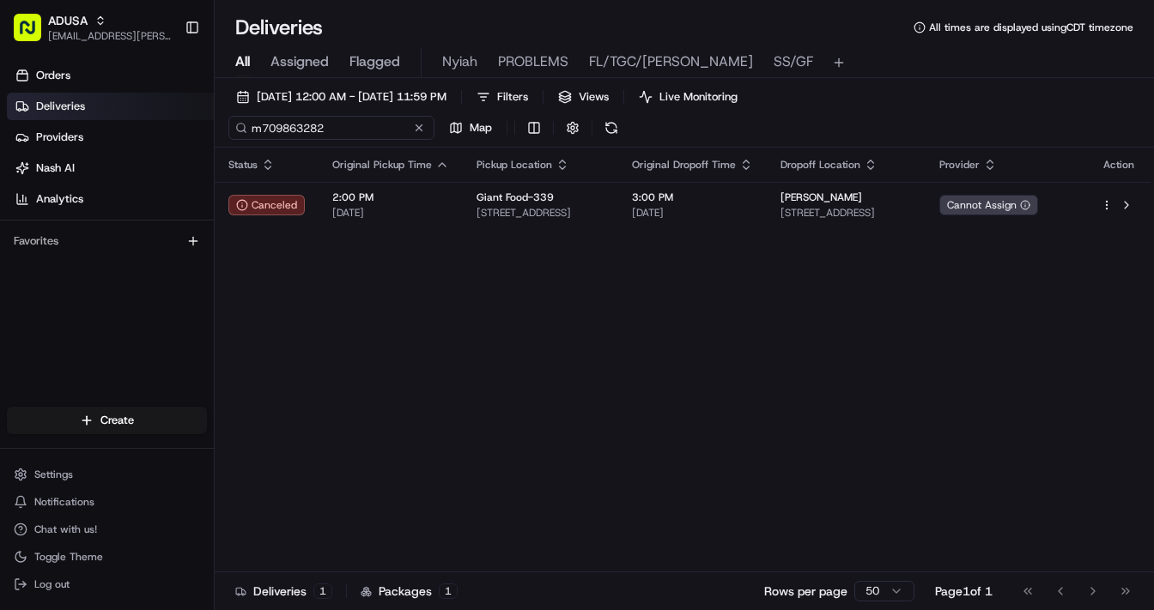
type input "m709863282"
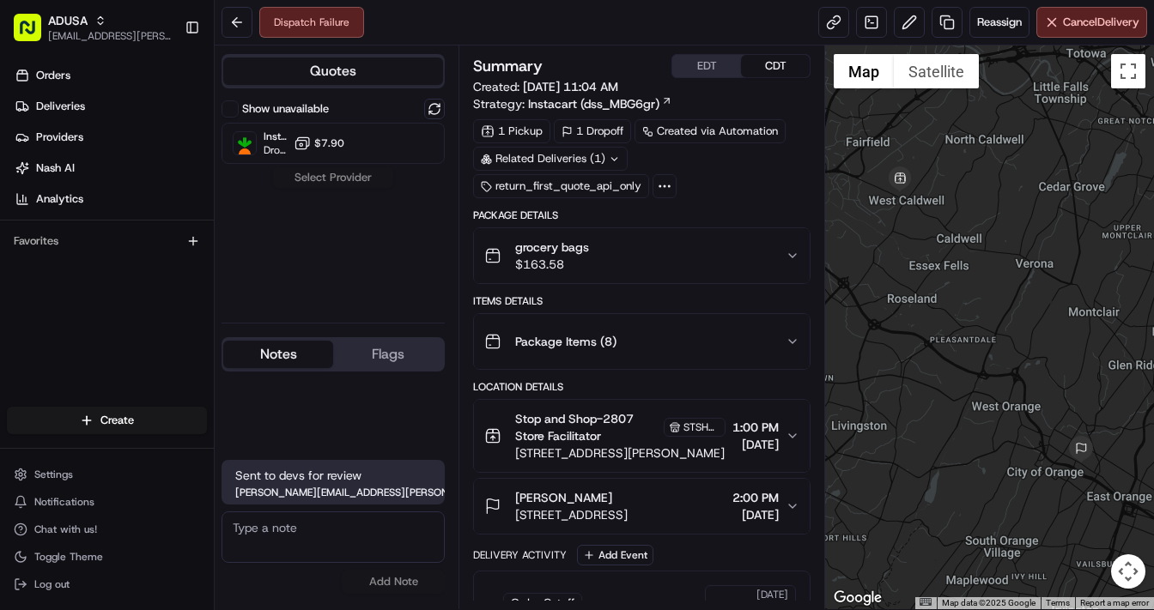
click at [292, 364] on button "Notes" at bounding box center [278, 354] width 110 height 27
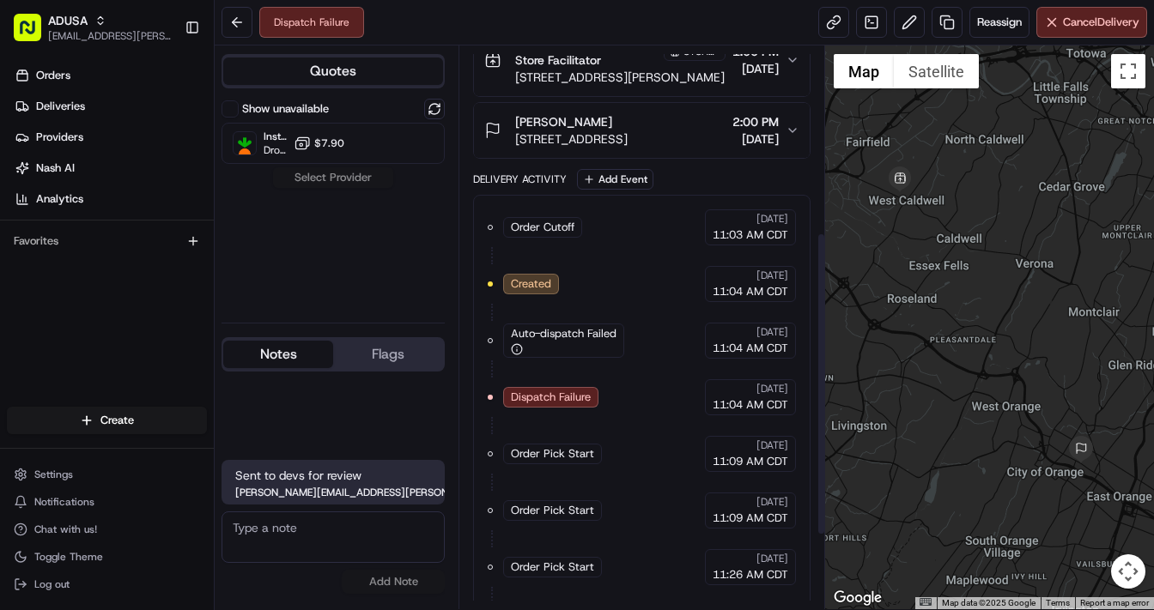
scroll to position [344, 0]
